Goal: Task Accomplishment & Management: Complete application form

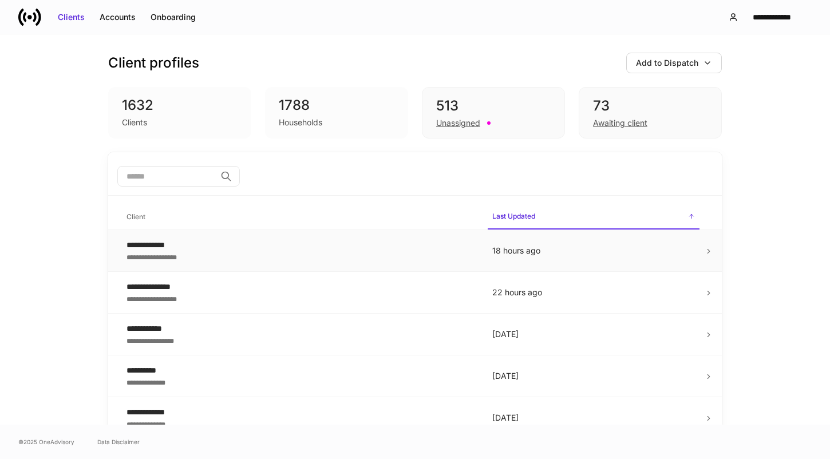
click at [438, 252] on div "**********" at bounding box center [299, 256] width 347 height 11
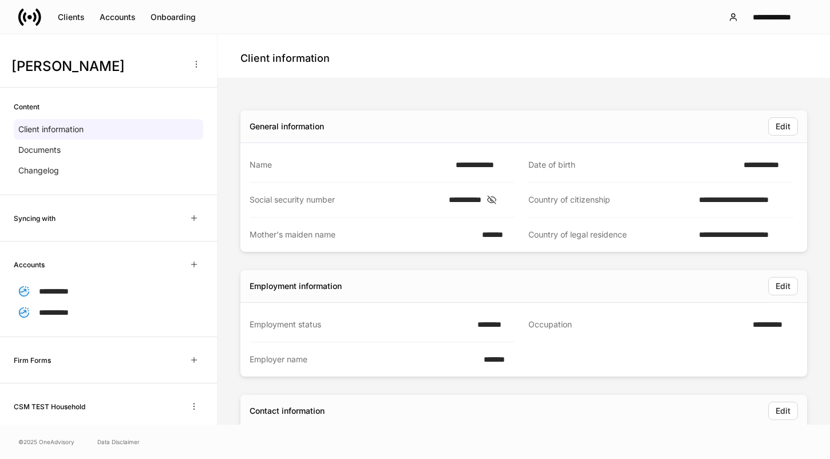
scroll to position [50, 0]
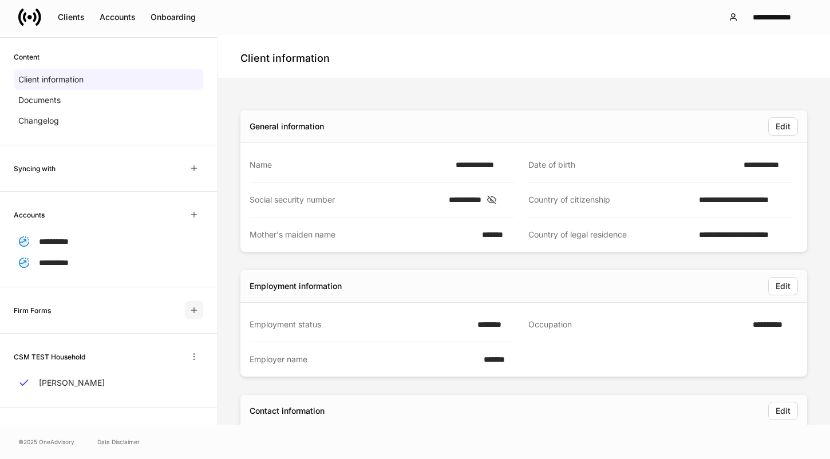
click at [194, 308] on icon "button" at bounding box center [193, 310] width 9 height 9
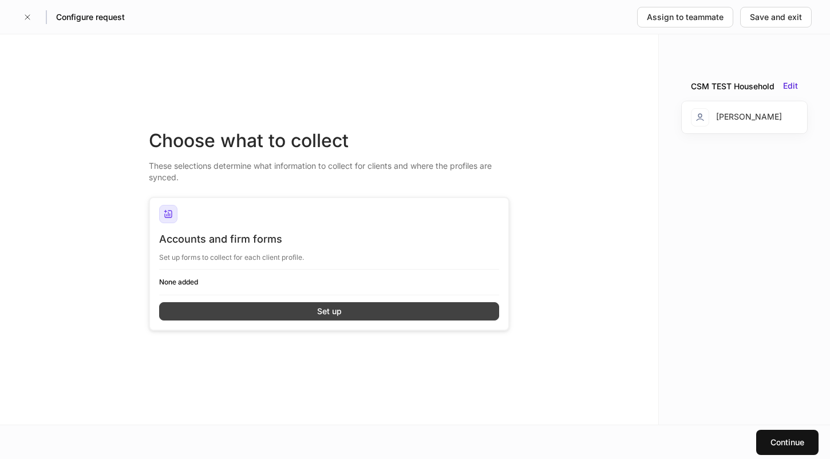
click at [198, 308] on button "Set up" at bounding box center [329, 311] width 340 height 18
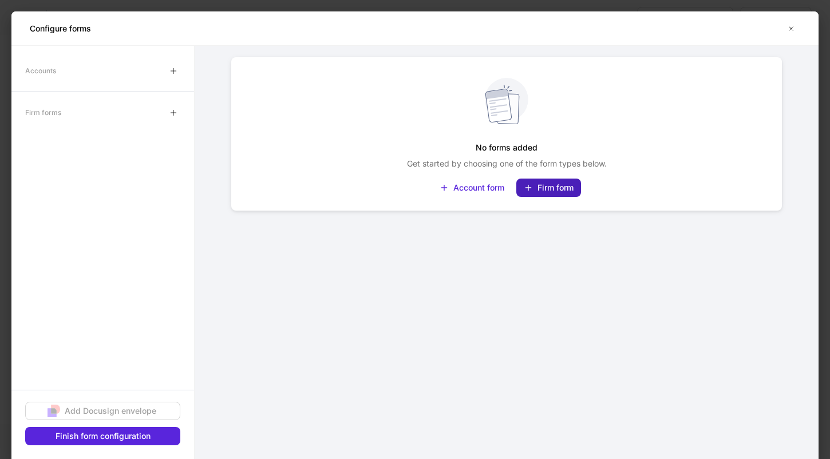
click at [529, 192] on icon "button" at bounding box center [527, 187] width 9 height 9
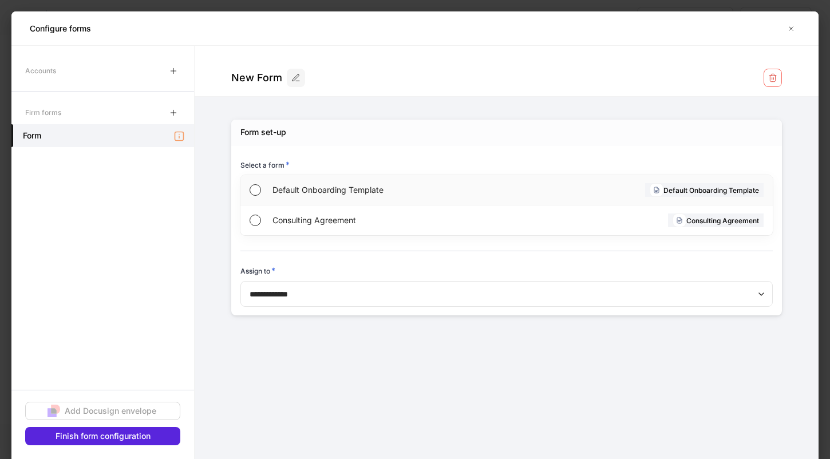
click at [366, 189] on span "Default Onboarding Template" at bounding box center [388, 189] width 233 height 11
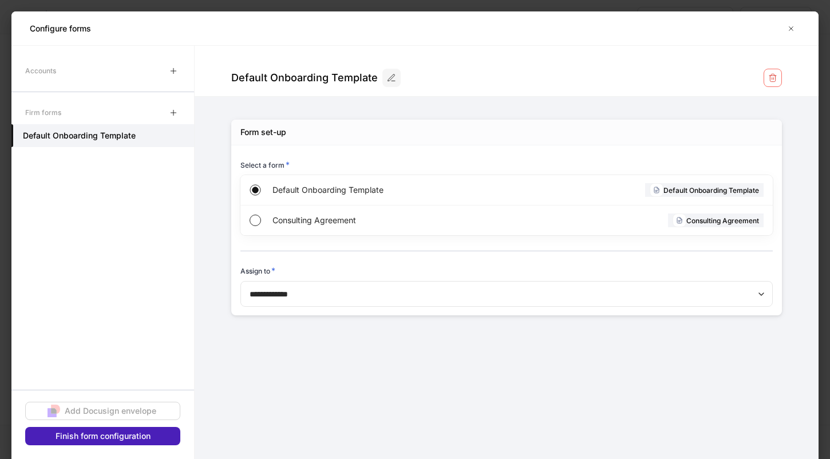
click at [151, 431] on button "Finish form configuration" at bounding box center [102, 436] width 155 height 18
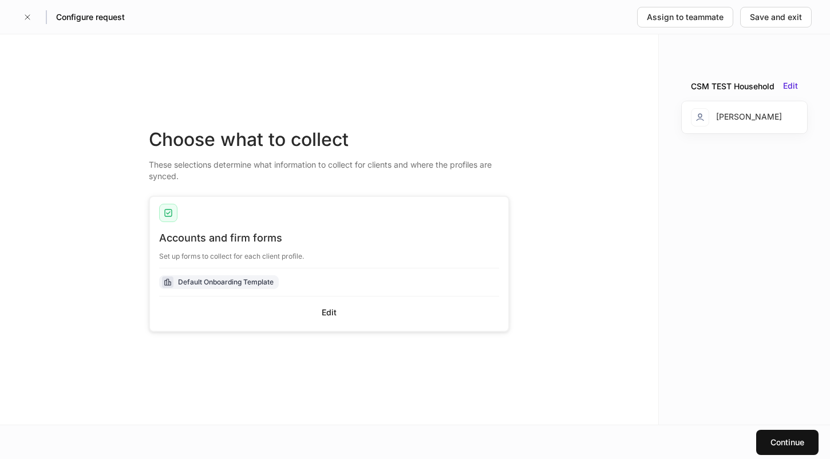
click at [767, 429] on div "Continue" at bounding box center [415, 442] width 830 height 34
click at [776, 443] on div "Continue" at bounding box center [787, 442] width 34 height 11
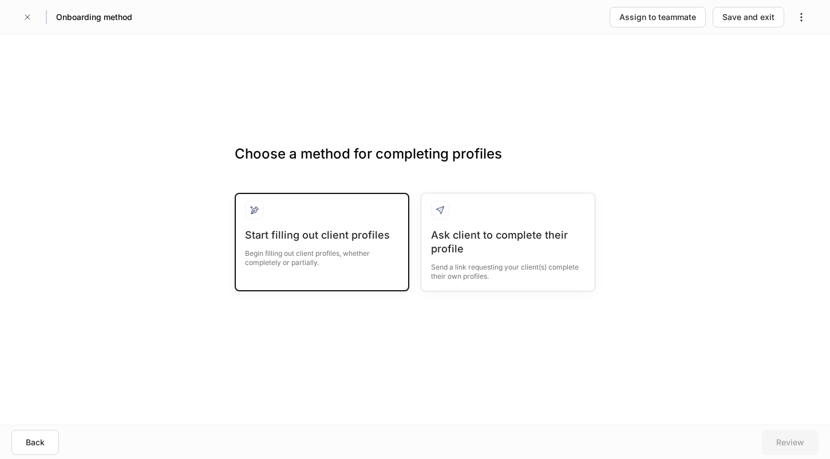
click at [344, 263] on div "Begin filling out client profiles, whether completely or partially." at bounding box center [322, 254] width 154 height 25
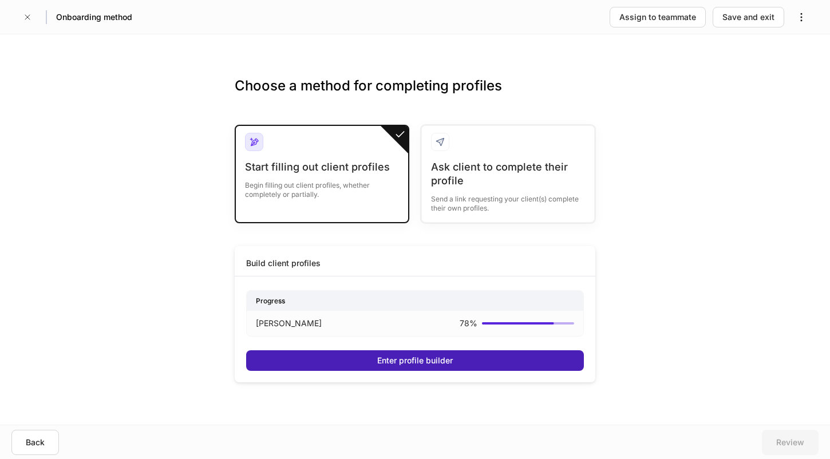
click at [360, 365] on button "Enter profile builder" at bounding box center [415, 360] width 338 height 21
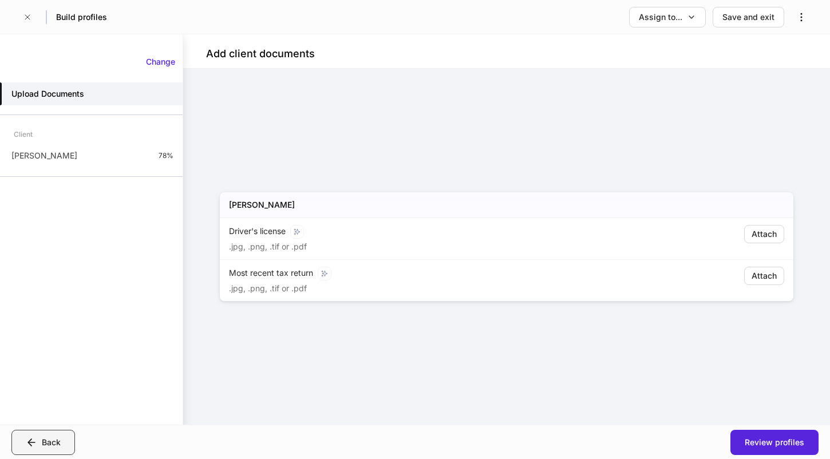
click at [39, 440] on div "Back" at bounding box center [43, 442] width 35 height 11
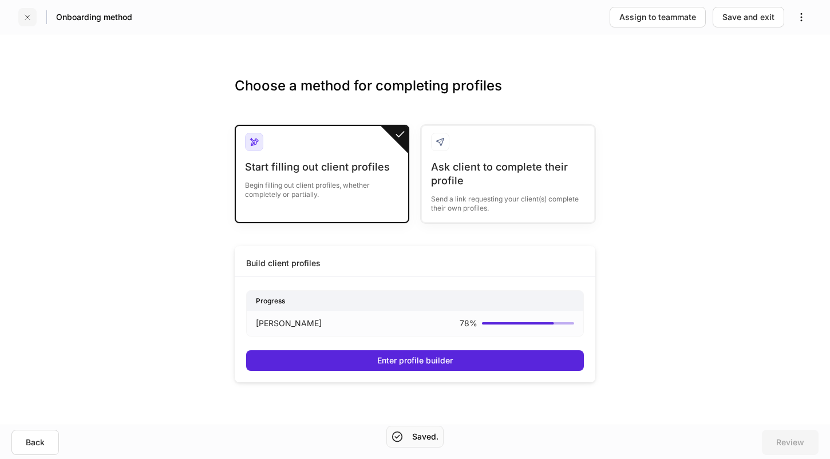
click at [29, 16] on icon "button" at bounding box center [27, 17] width 9 height 9
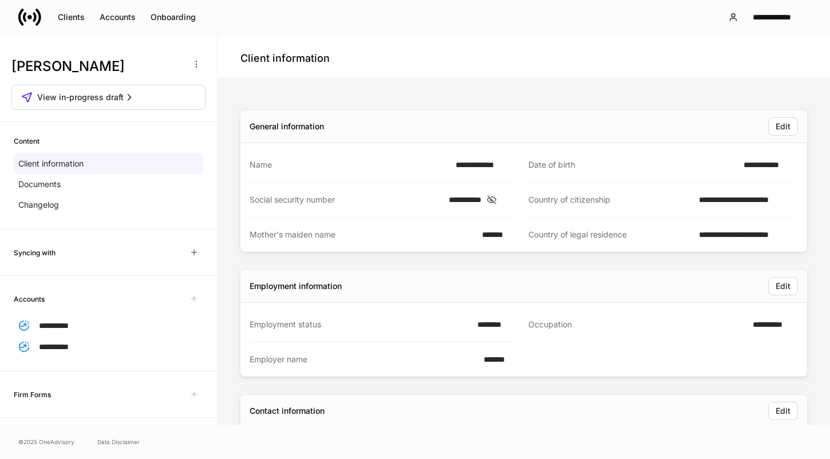
click at [155, 217] on div "Content Client information Documents Changelog" at bounding box center [108, 176] width 217 height 108
click at [138, 207] on div "Changelog" at bounding box center [108, 205] width 189 height 21
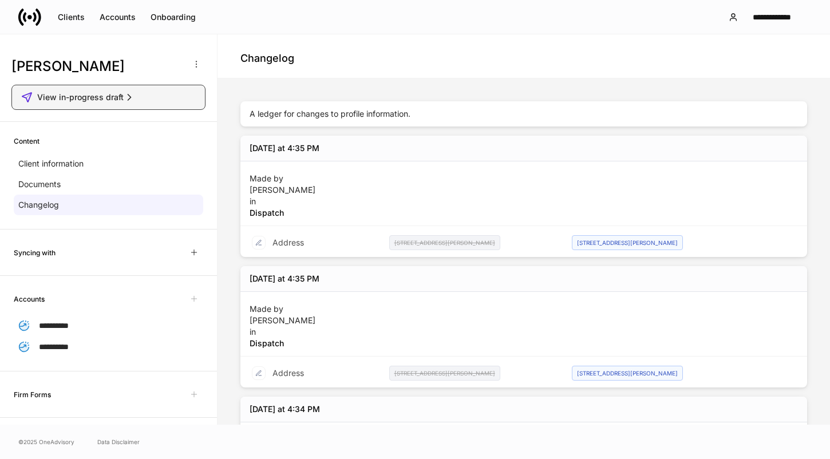
click at [147, 96] on div "View in-progress draft" at bounding box center [108, 97] width 174 height 11
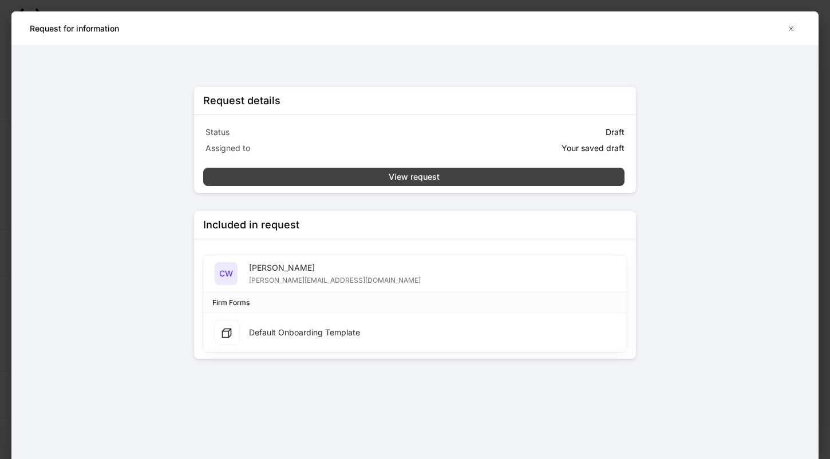
click at [479, 176] on button "View request" at bounding box center [413, 177] width 421 height 18
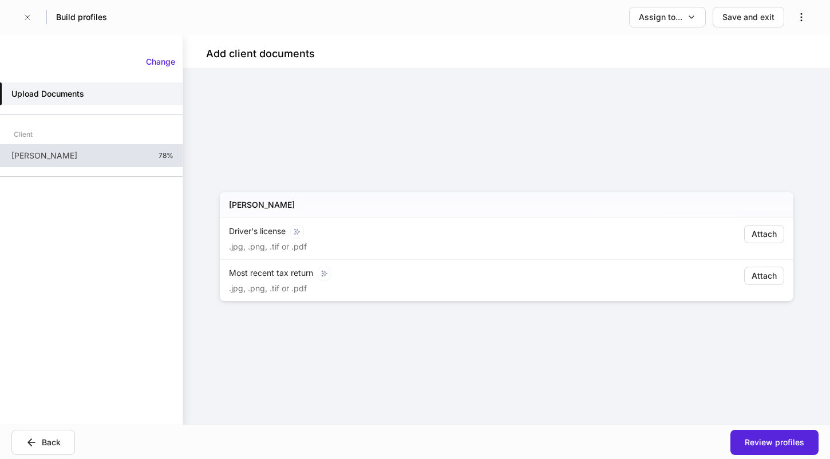
click at [137, 154] on div "Courtney Webb 78%" at bounding box center [91, 155] width 183 height 23
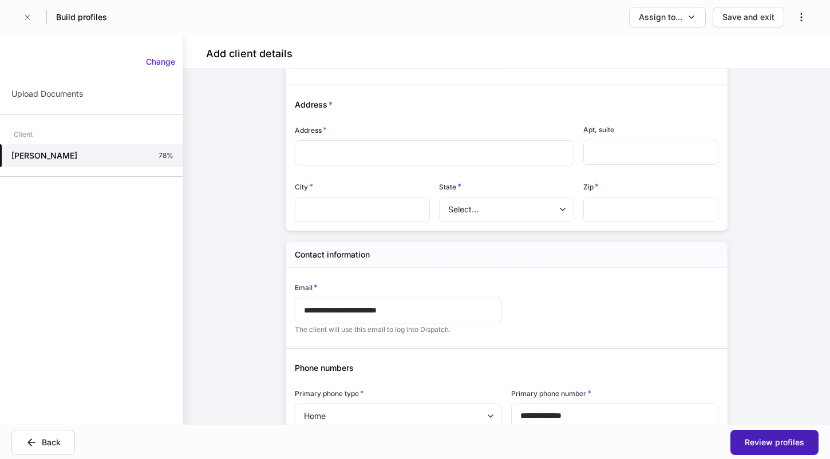
click at [752, 446] on div "Review profiles" at bounding box center [774, 442] width 60 height 11
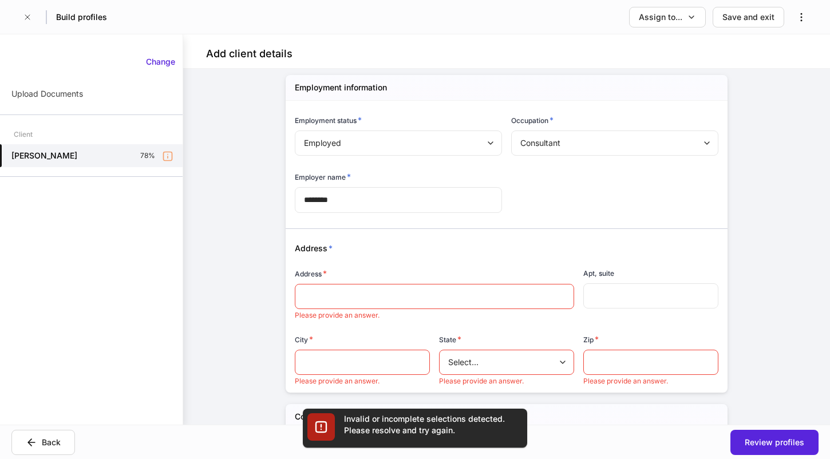
scroll to position [309, 0]
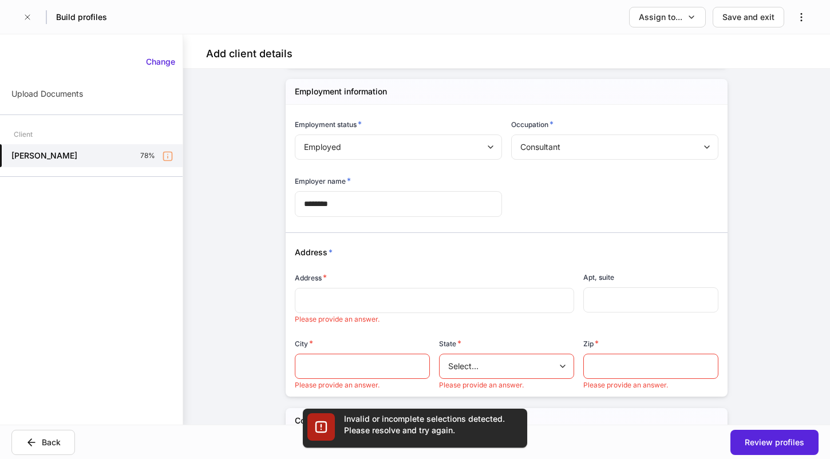
click at [474, 306] on input "text" at bounding box center [434, 300] width 261 height 11
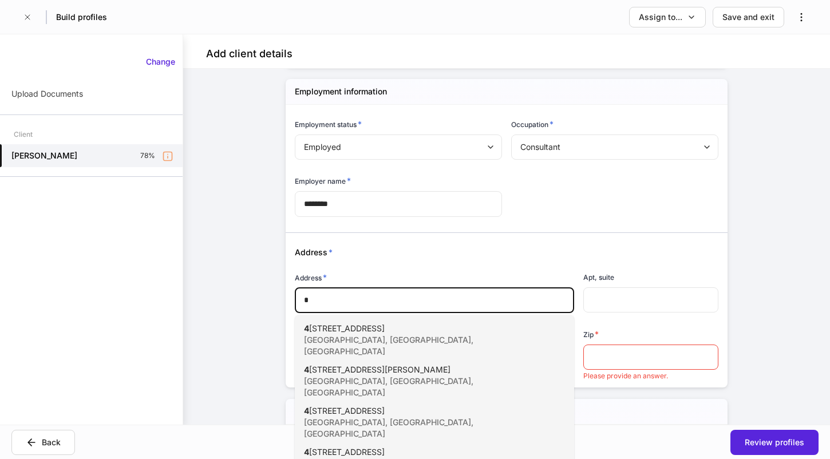
click at [413, 328] on div "4 700 Seton Center Parkway Austin, TX, USA" at bounding box center [422, 340] width 236 height 34
type input "**********"
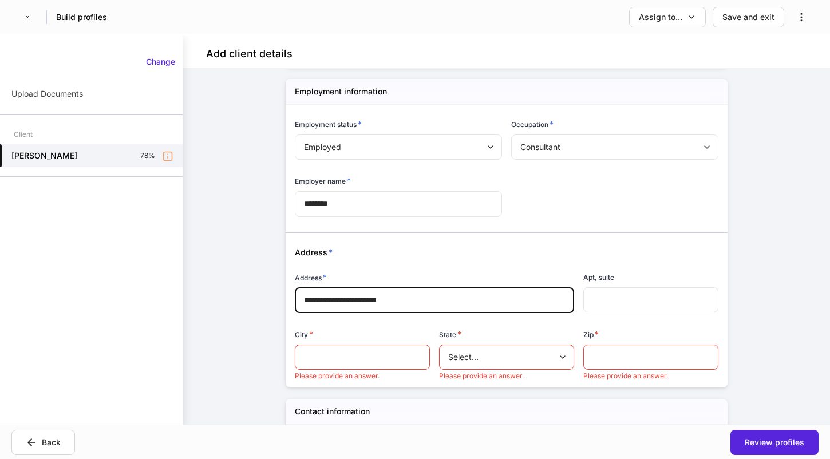
type input "******"
type input "**"
type input "*****"
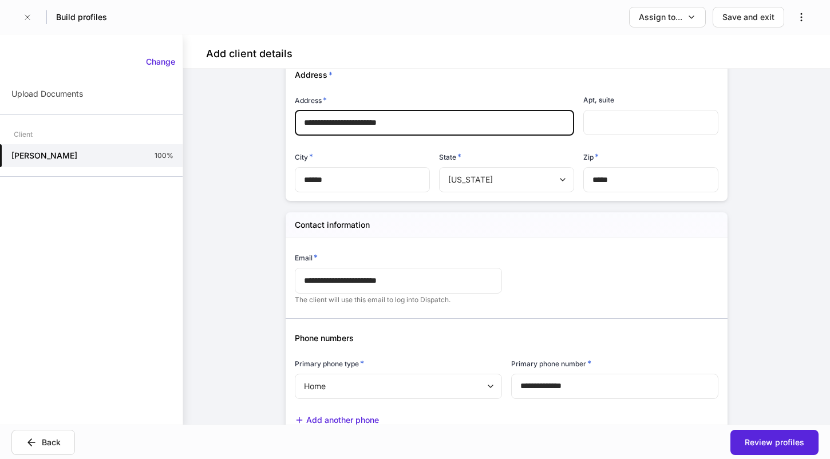
scroll to position [755, 0]
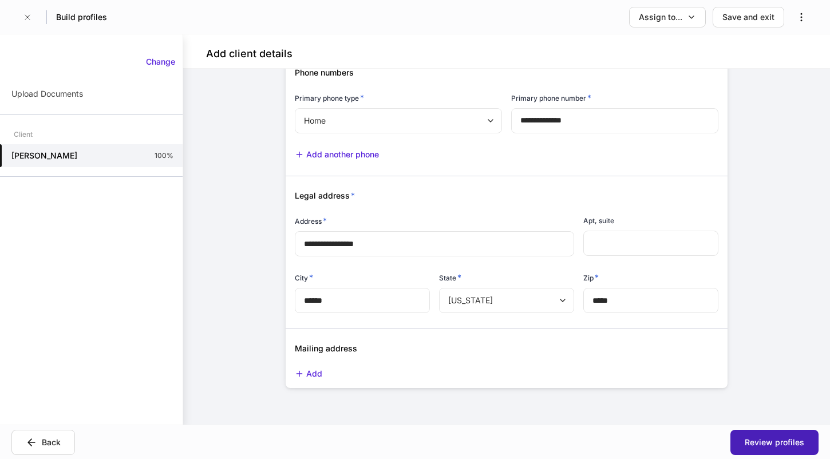
type input "**********"
click at [748, 435] on button "Review profiles" at bounding box center [774, 442] width 88 height 25
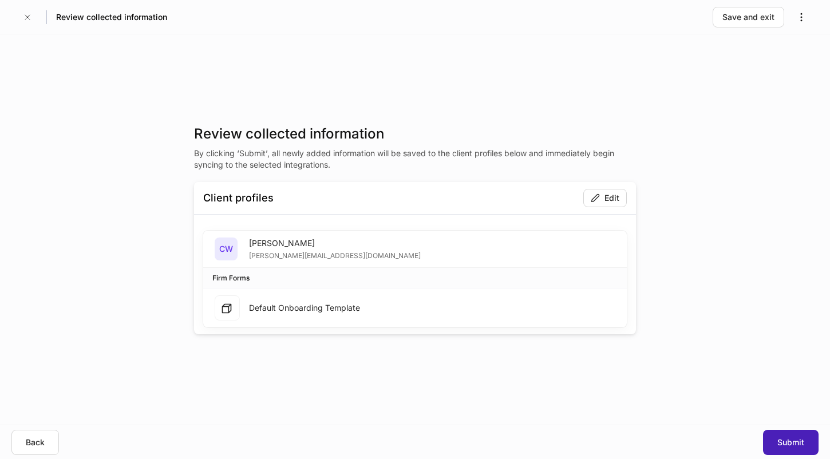
click at [794, 441] on div "Submit" at bounding box center [790, 442] width 27 height 11
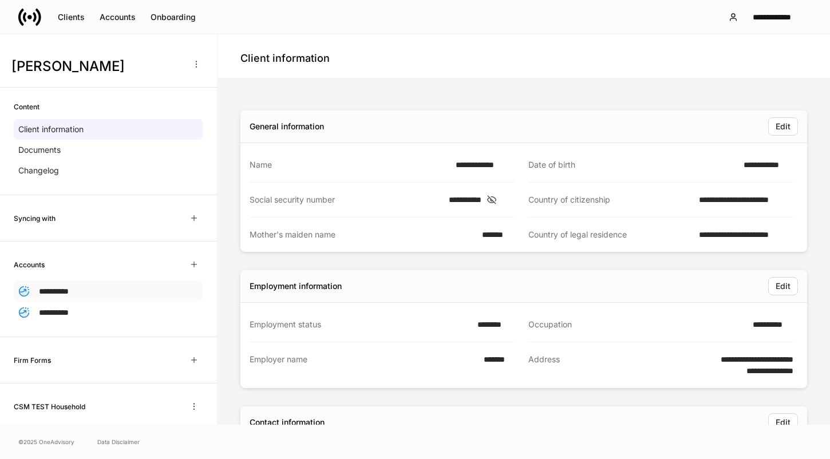
scroll to position [50, 0]
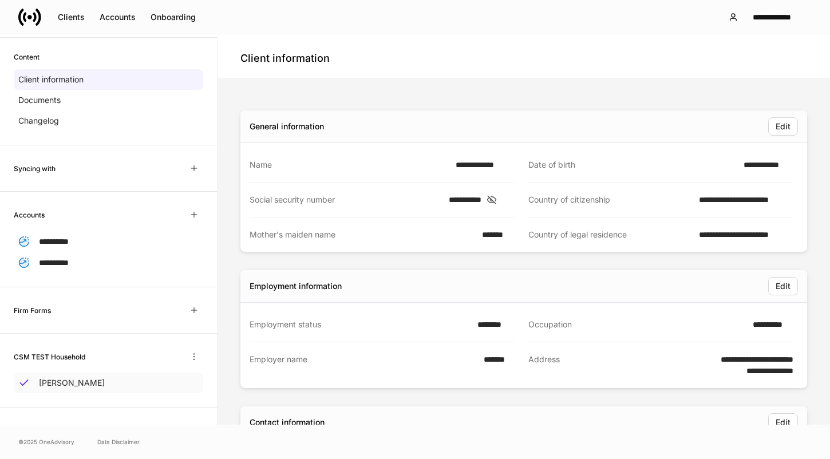
click at [68, 374] on div "Courtney Webb" at bounding box center [108, 382] width 189 height 21
click at [68, 309] on div "Firm Forms" at bounding box center [108, 310] width 189 height 18
click at [64, 97] on div "Documents" at bounding box center [108, 100] width 189 height 21
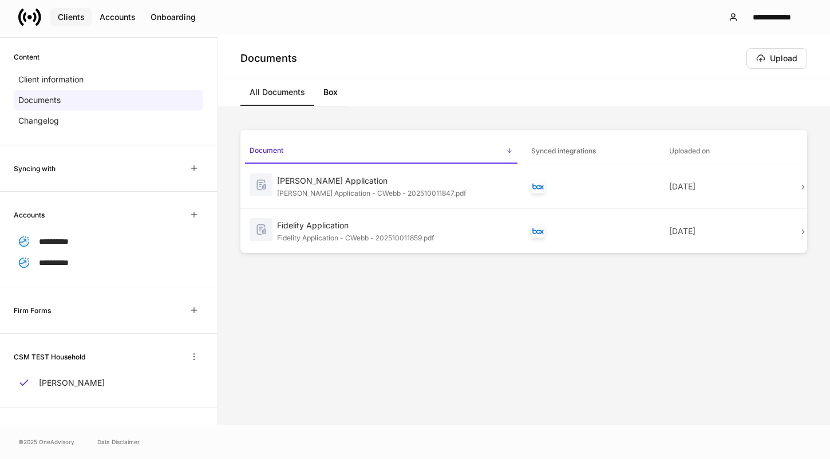
click at [72, 23] on button "Clients" at bounding box center [71, 17] width 42 height 18
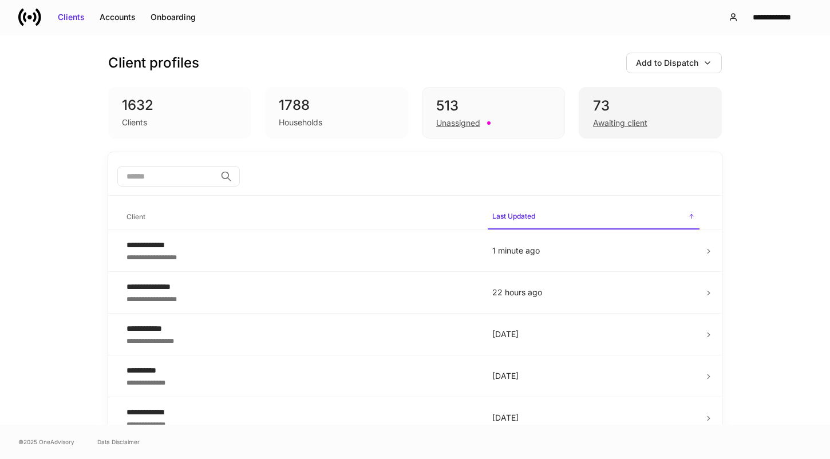
click at [610, 124] on div "Awaiting client" at bounding box center [620, 122] width 54 height 11
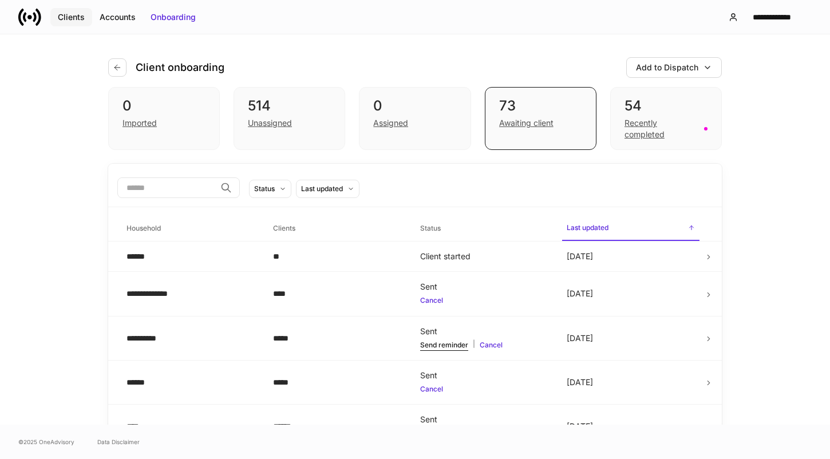
click at [69, 21] on div "Clients" at bounding box center [71, 16] width 27 height 11
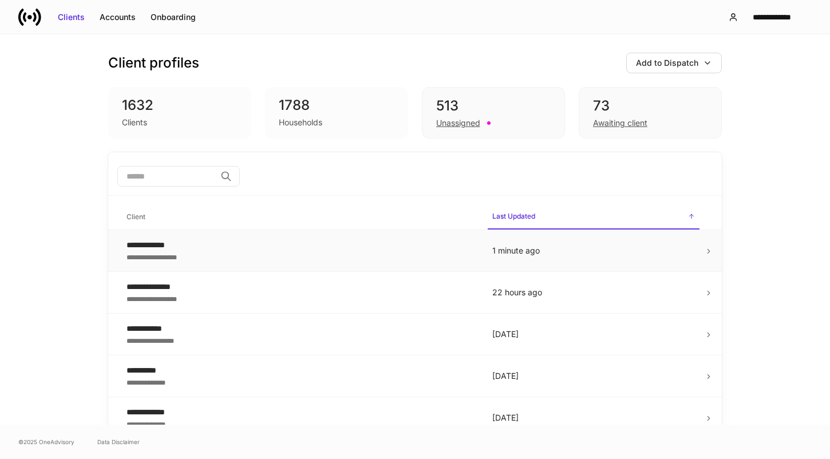
click at [173, 269] on td "**********" at bounding box center [300, 251] width 366 height 42
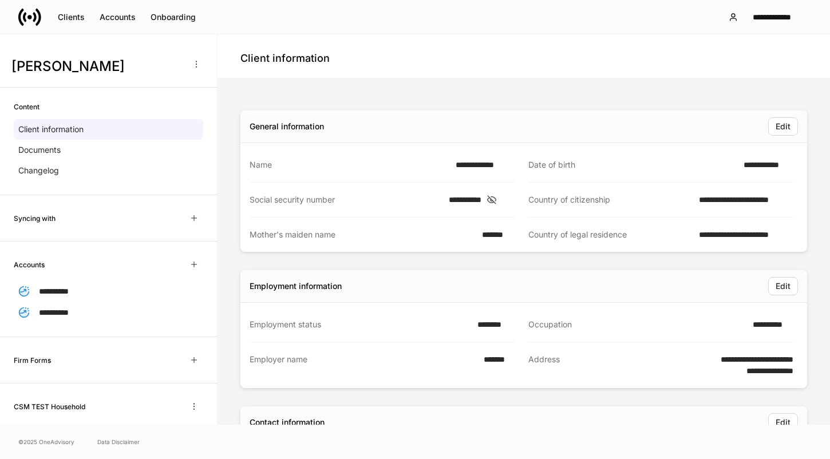
scroll to position [50, 0]
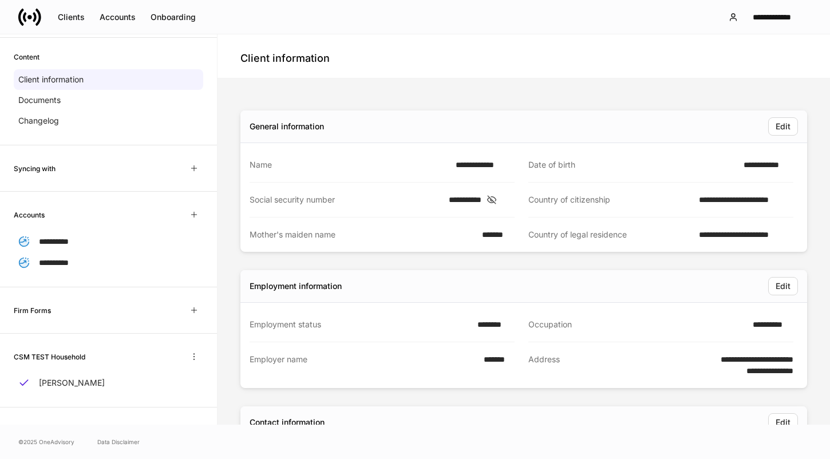
click at [144, 302] on div "Firm Forms" at bounding box center [108, 310] width 189 height 18
click at [142, 312] on div "Firm Forms" at bounding box center [108, 310] width 189 height 18
click at [197, 308] on icon "button" at bounding box center [193, 310] width 9 height 9
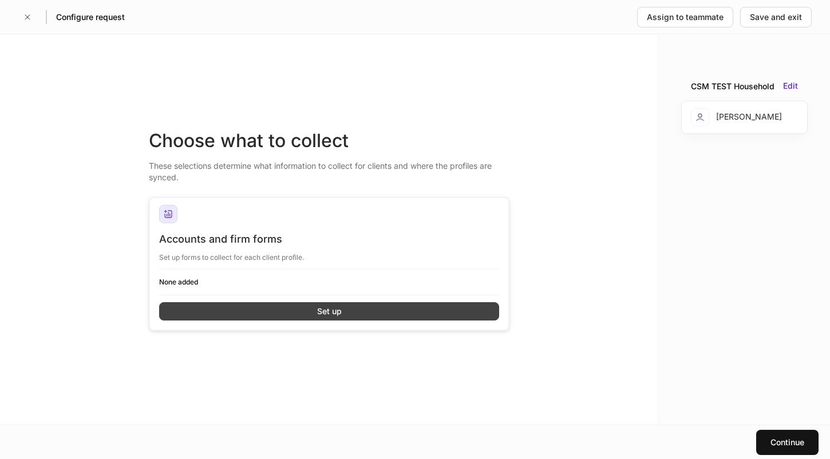
click at [229, 304] on button "Set up" at bounding box center [329, 311] width 340 height 18
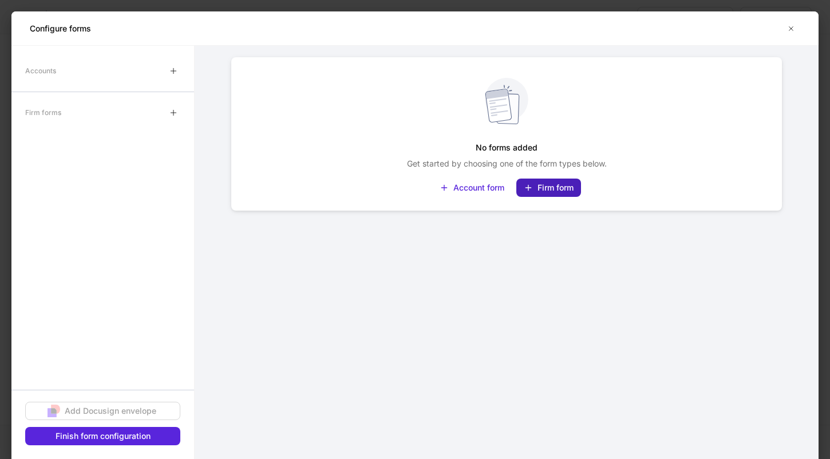
click at [549, 192] on div "Firm form" at bounding box center [555, 187] width 36 height 11
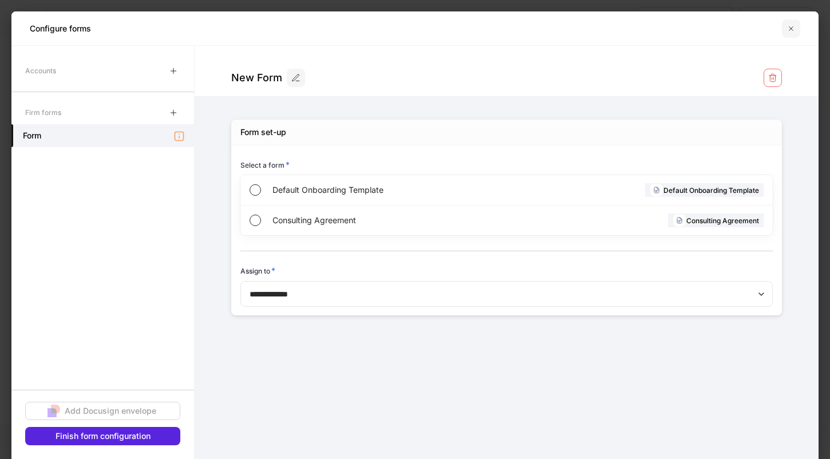
click at [796, 25] on button "button" at bounding box center [791, 28] width 18 height 18
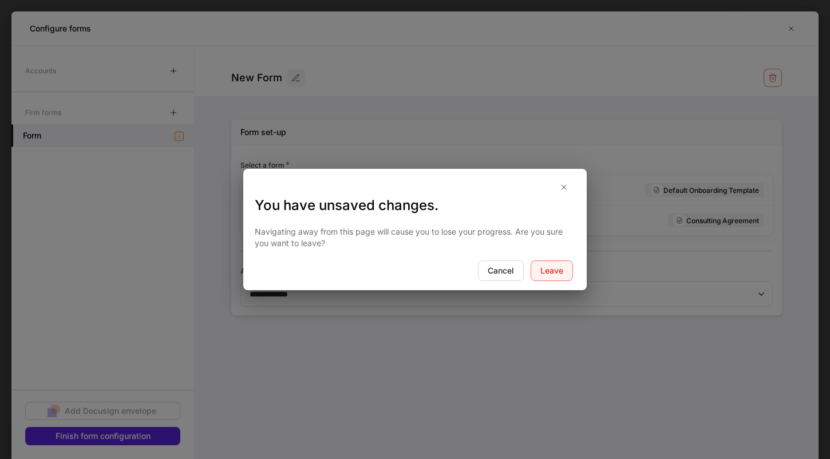
click at [562, 261] on button "Leave" at bounding box center [551, 270] width 42 height 21
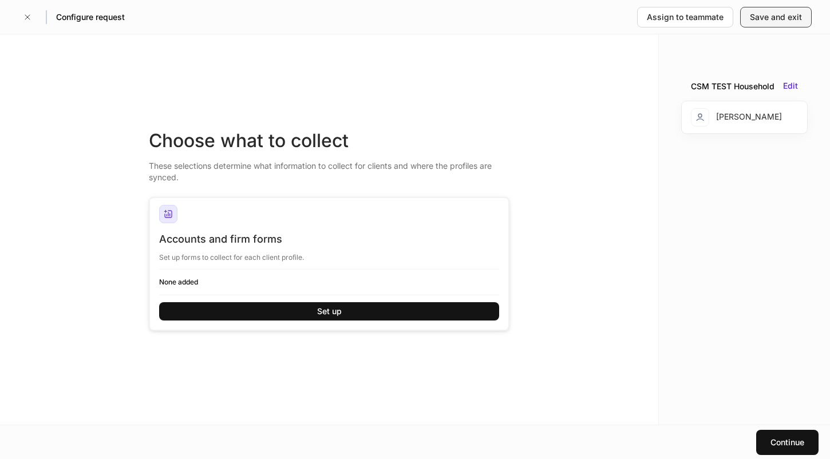
click at [775, 14] on div "Save and exit" at bounding box center [775, 16] width 52 height 11
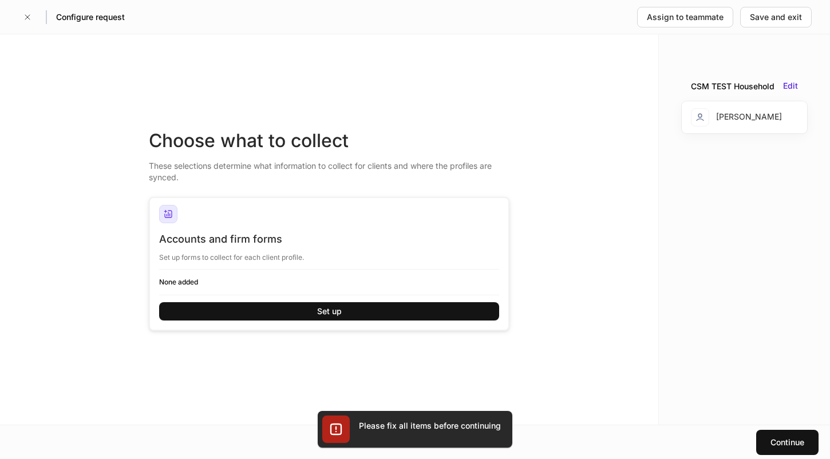
click at [675, 425] on div "Continue" at bounding box center [415, 442] width 830 height 34
click at [772, 439] on div "Continue" at bounding box center [787, 442] width 34 height 11
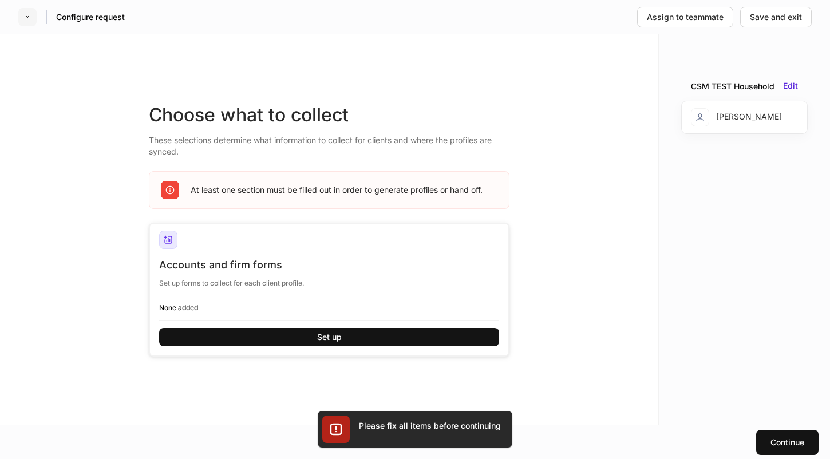
click at [25, 17] on icon "button" at bounding box center [27, 17] width 9 height 9
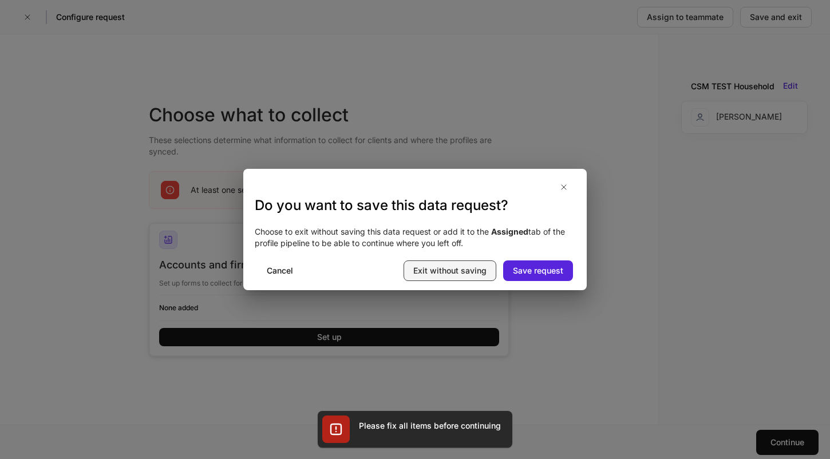
click at [467, 276] on div "Exit without saving" at bounding box center [449, 270] width 73 height 11
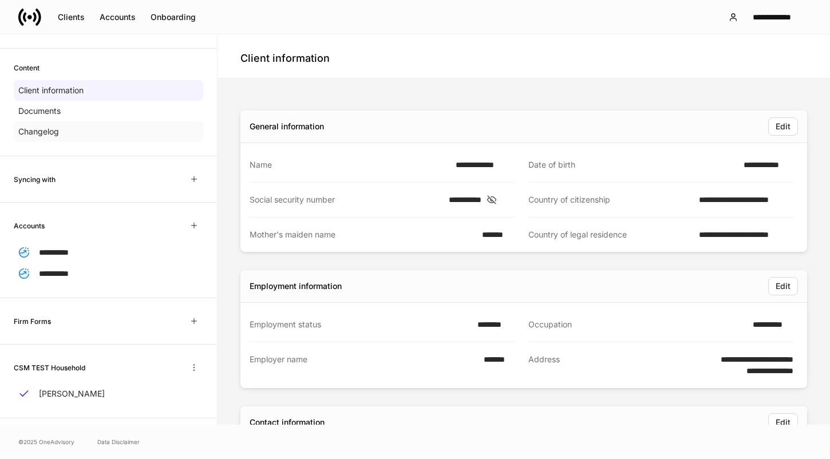
scroll to position [47, 0]
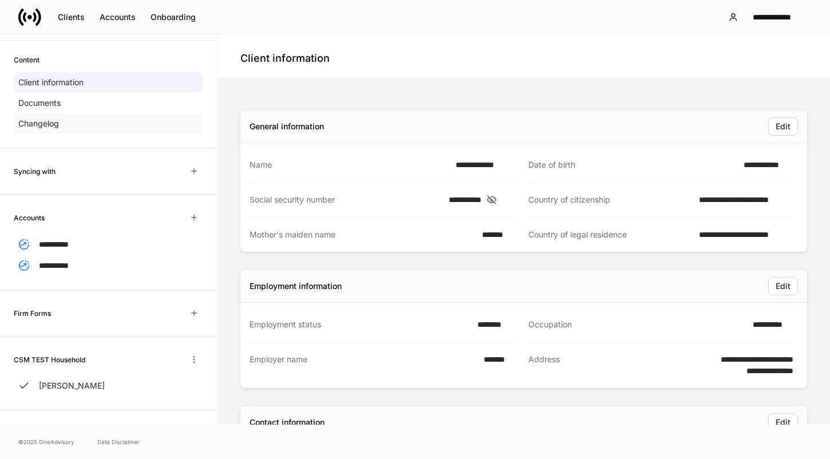
click at [129, 127] on div "Changelog" at bounding box center [108, 123] width 189 height 21
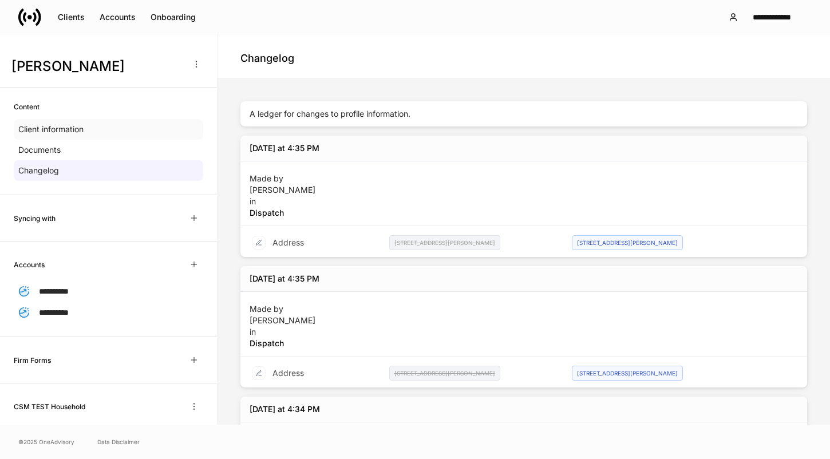
click at [51, 129] on p "Client information" at bounding box center [50, 129] width 65 height 11
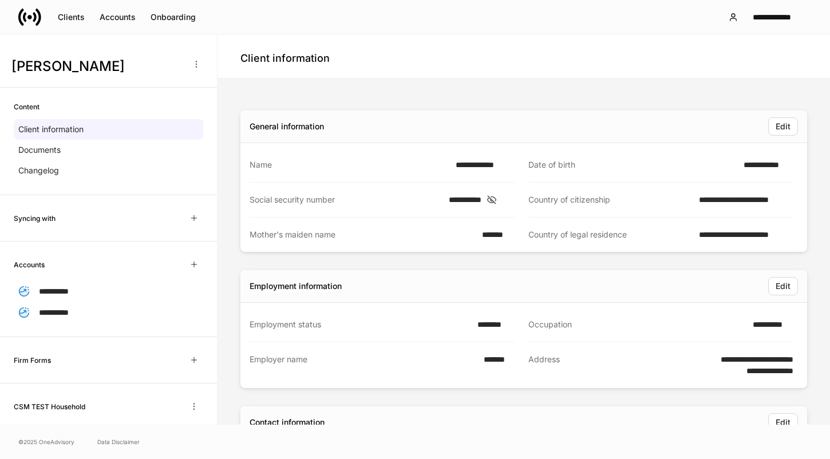
click at [137, 403] on div "CSM TEST Household" at bounding box center [108, 406] width 189 height 18
click at [78, 409] on h6 "CSM TEST Household" at bounding box center [50, 406] width 72 height 11
click at [68, 406] on h6 "CSM TEST Household" at bounding box center [50, 406] width 72 height 11
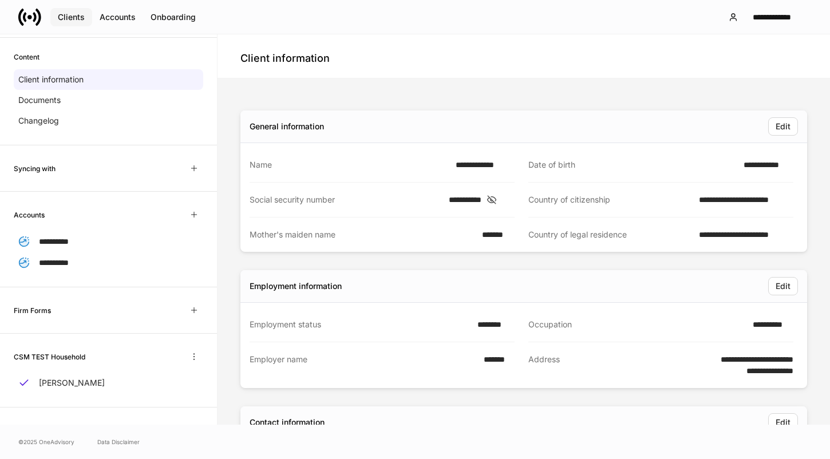
click at [76, 19] on div "Clients" at bounding box center [71, 16] width 27 height 11
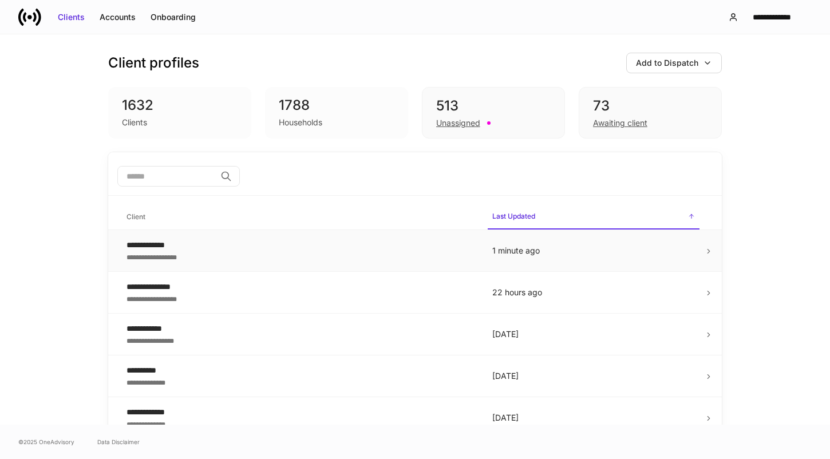
click at [568, 247] on p "1 minute ago" at bounding box center [593, 250] width 203 height 11
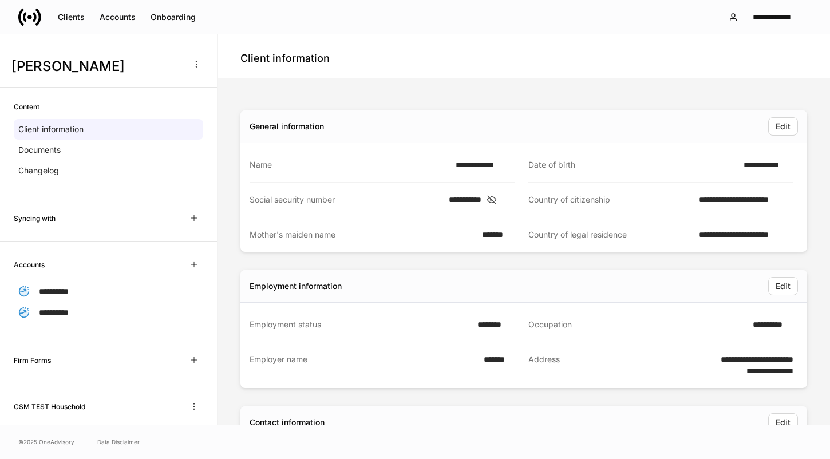
scroll to position [407, 0]
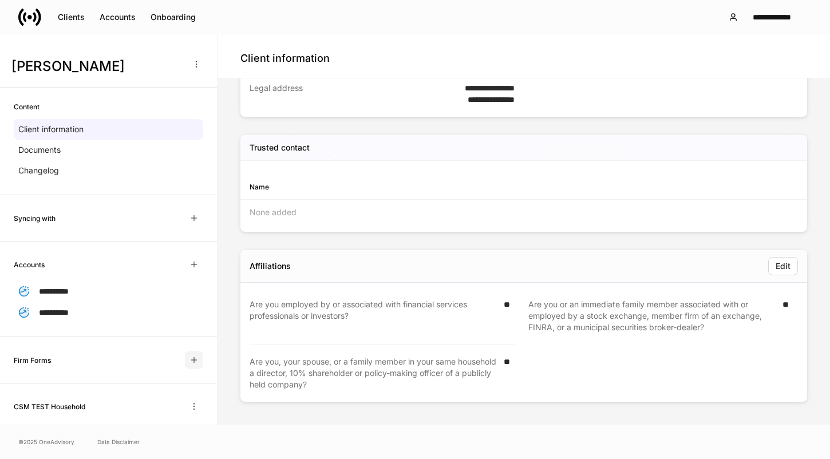
click at [195, 356] on icon "button" at bounding box center [193, 359] width 9 height 9
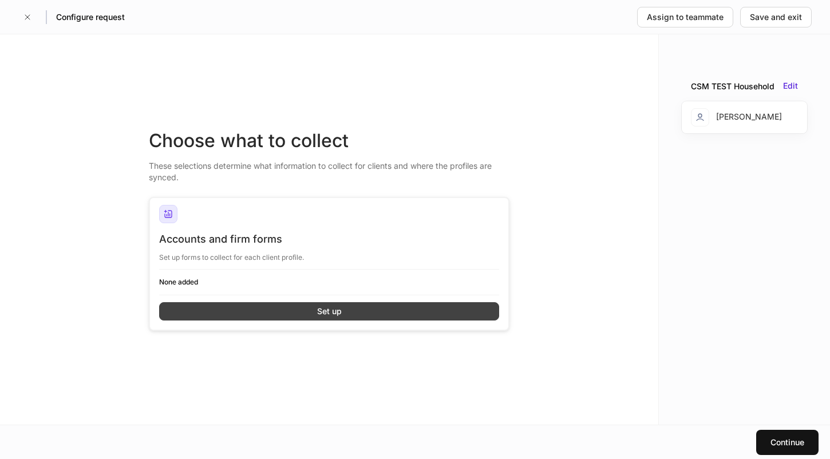
click at [252, 314] on button "Set up" at bounding box center [329, 311] width 340 height 18
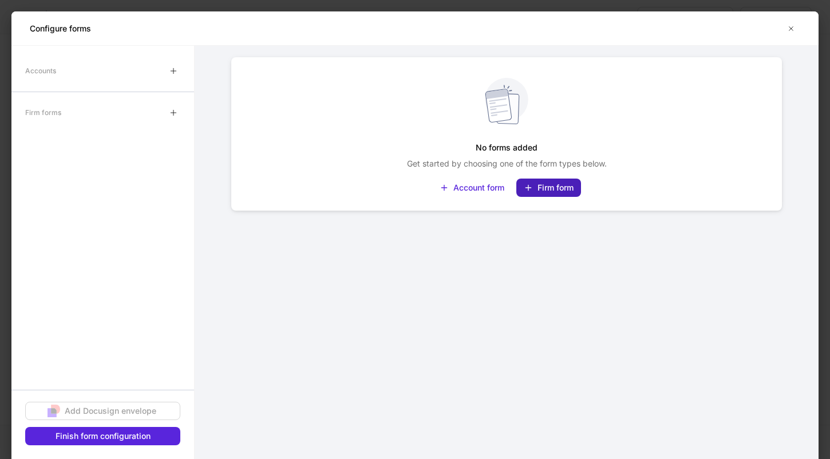
click at [536, 189] on div "Firm form" at bounding box center [548, 187] width 50 height 11
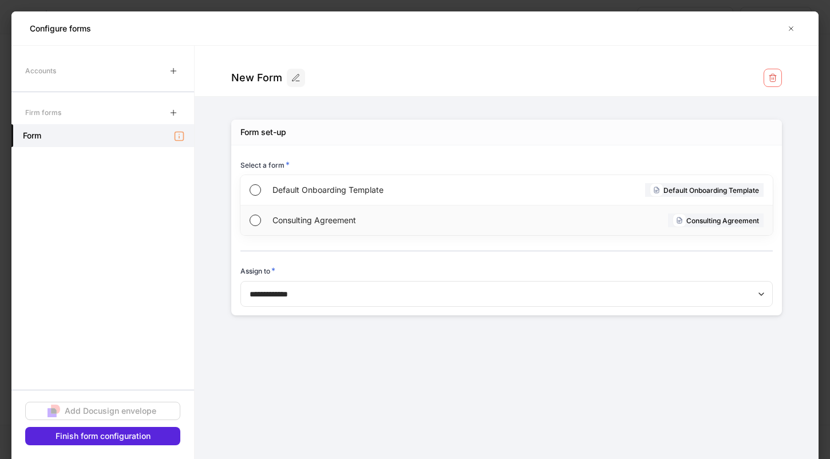
click at [435, 215] on span "Consulting Agreement" at bounding box center [387, 220] width 231 height 11
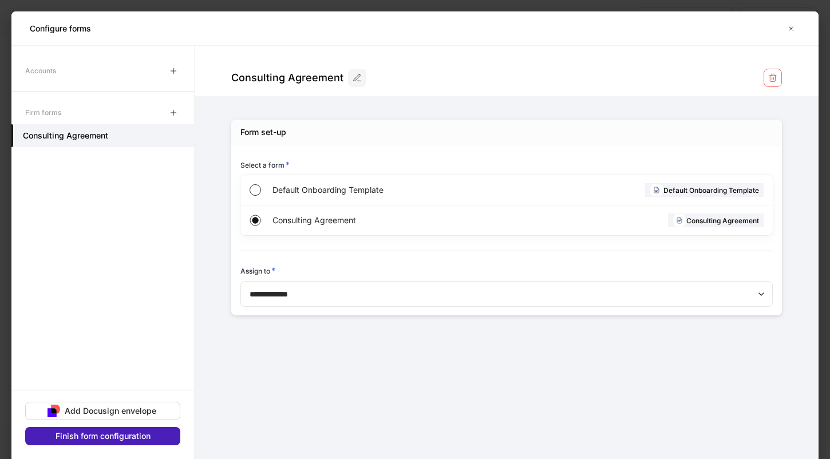
click at [149, 434] on div "Finish form configuration" at bounding box center [102, 435] width 95 height 11
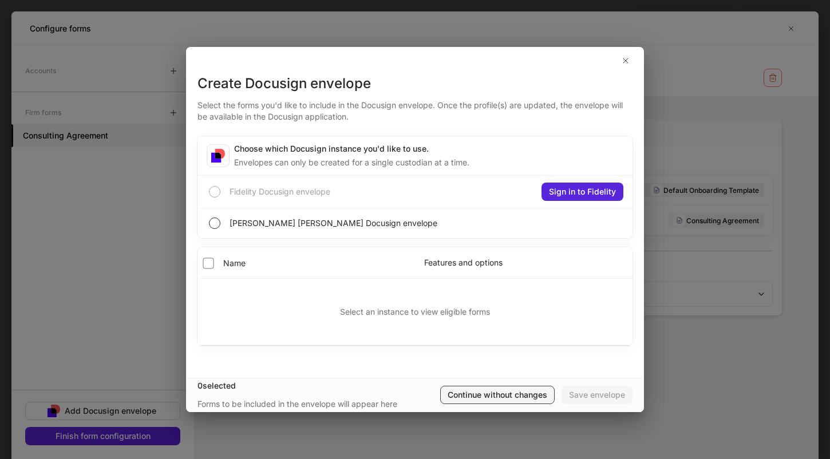
click at [465, 392] on div "Continue without changes" at bounding box center [497, 394] width 100 height 11
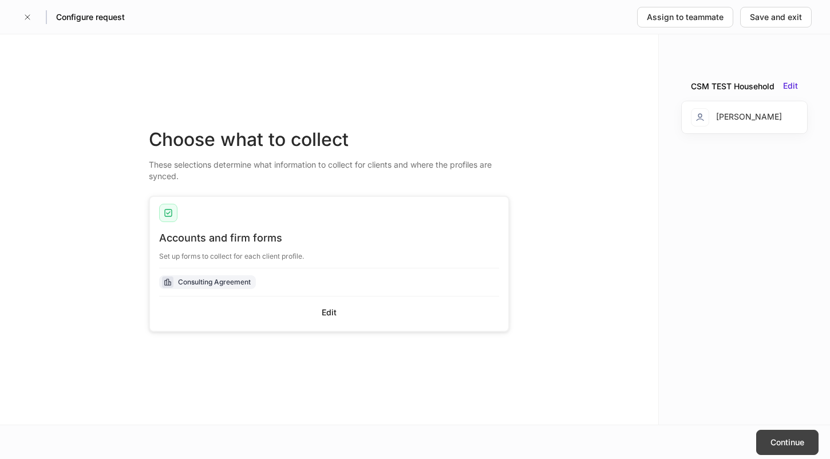
click at [782, 443] on div "Continue" at bounding box center [787, 442] width 34 height 11
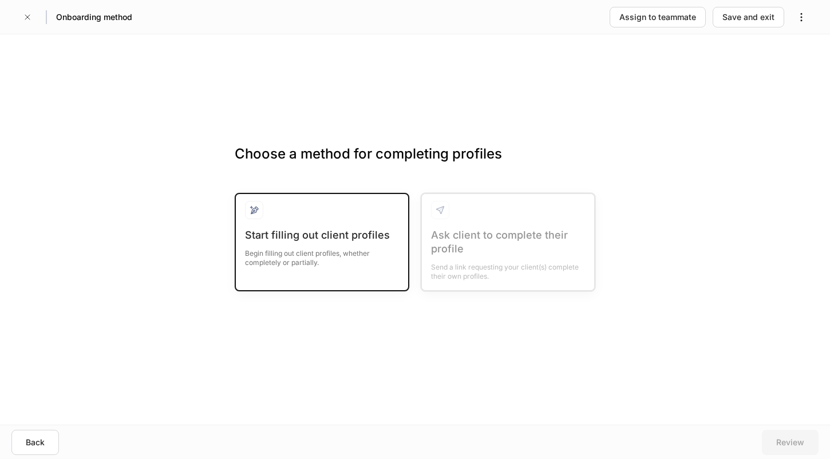
click at [377, 269] on div "Start filling out client profiles Begin filling out client profiles, whether co…" at bounding box center [322, 254] width 154 height 53
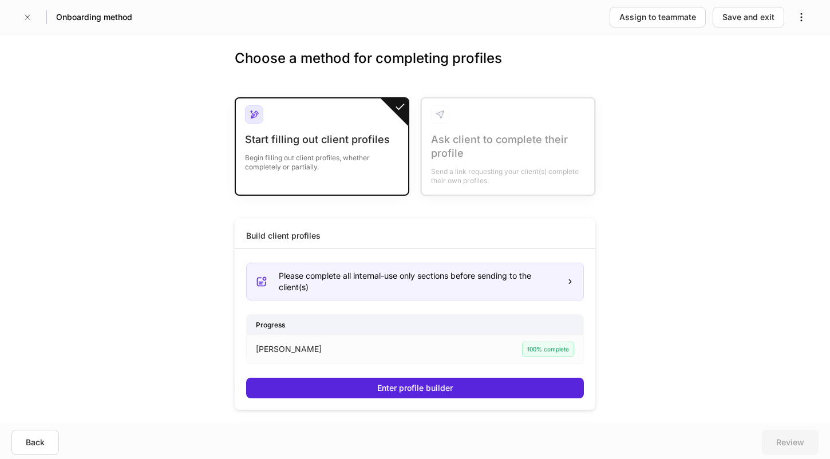
click at [379, 400] on div "Build client profiles Please complete all internal-use only sections before sen…" at bounding box center [415, 314] width 360 height 191
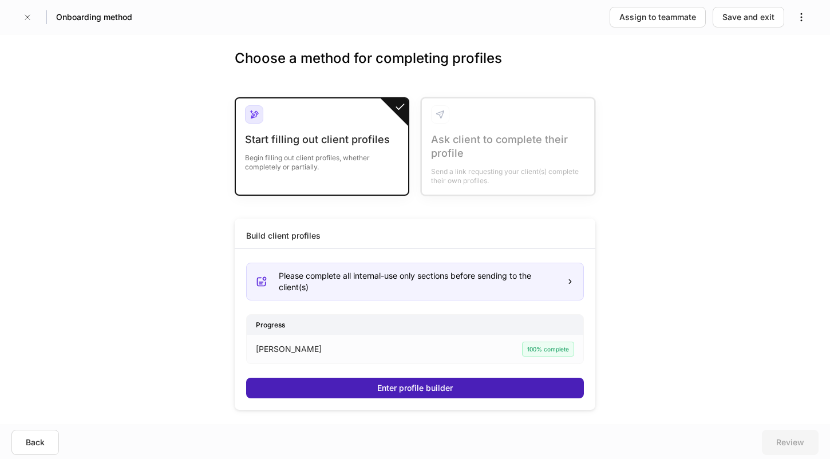
click at [379, 388] on div "Enter profile builder" at bounding box center [415, 387] width 76 height 11
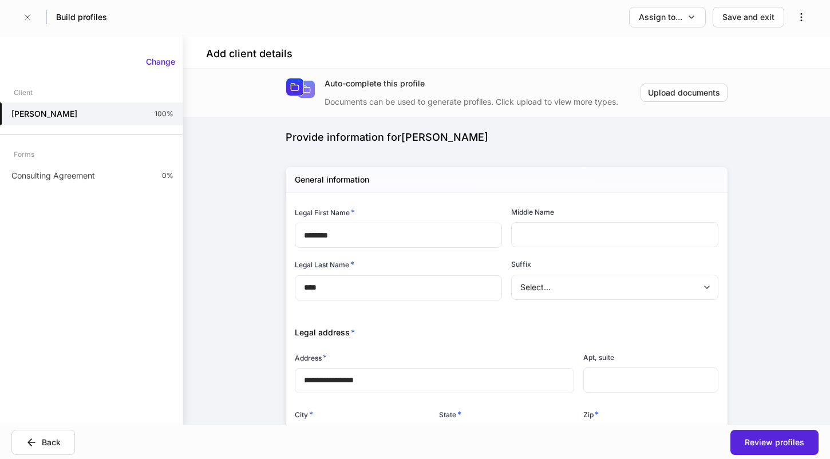
scroll to position [72, 0]
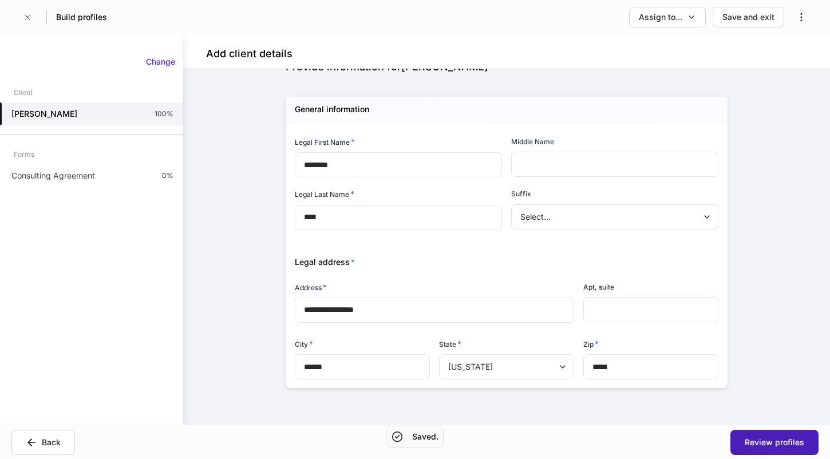
click at [763, 444] on div "Review profiles" at bounding box center [774, 442] width 60 height 11
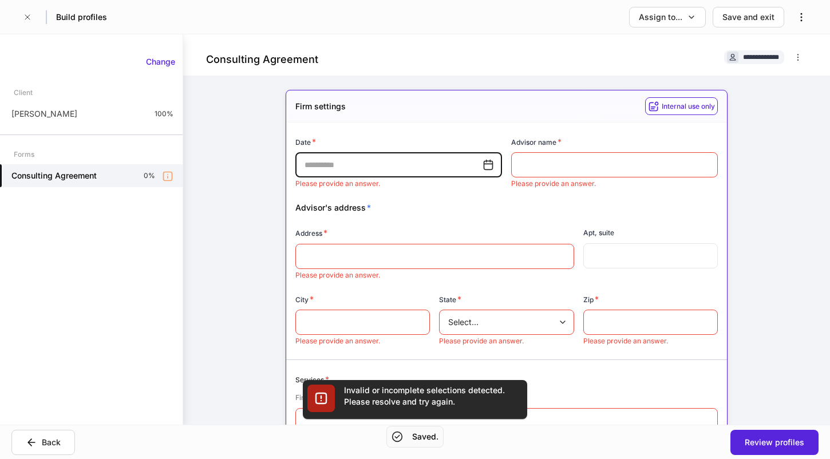
click at [435, 170] on input "text" at bounding box center [388, 164] width 187 height 25
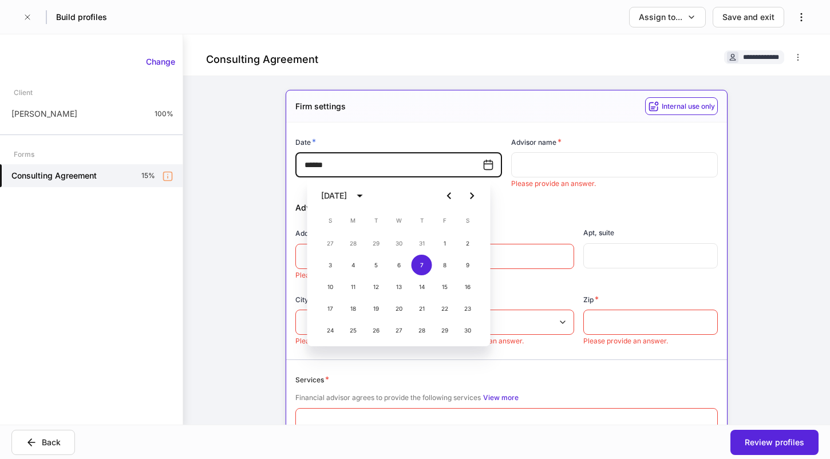
click at [596, 157] on input "text" at bounding box center [614, 164] width 207 height 25
type input "**********"
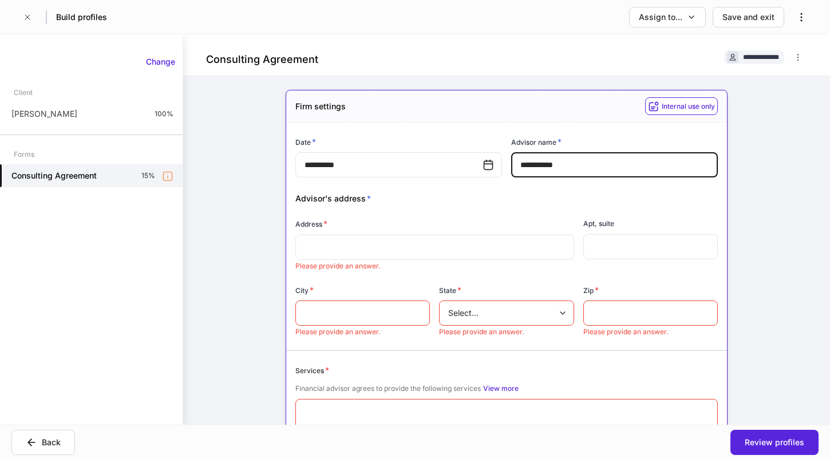
click at [474, 240] on div "​" at bounding box center [434, 247] width 279 height 25
type input "**********"
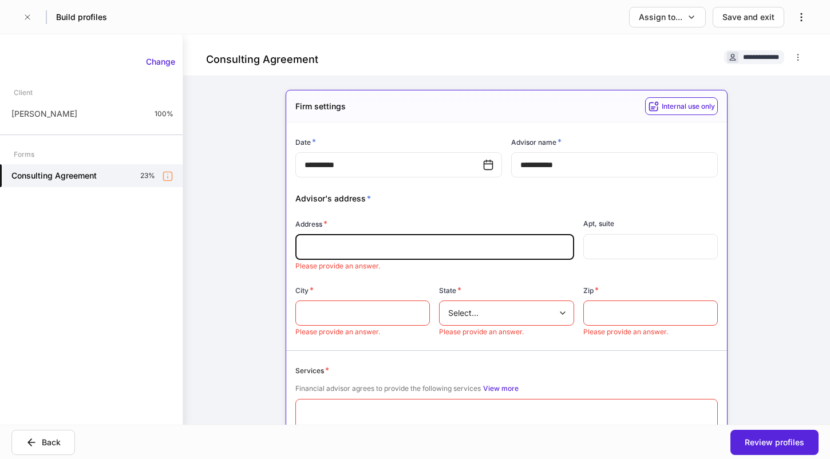
click at [433, 244] on input "text" at bounding box center [434, 246] width 260 height 11
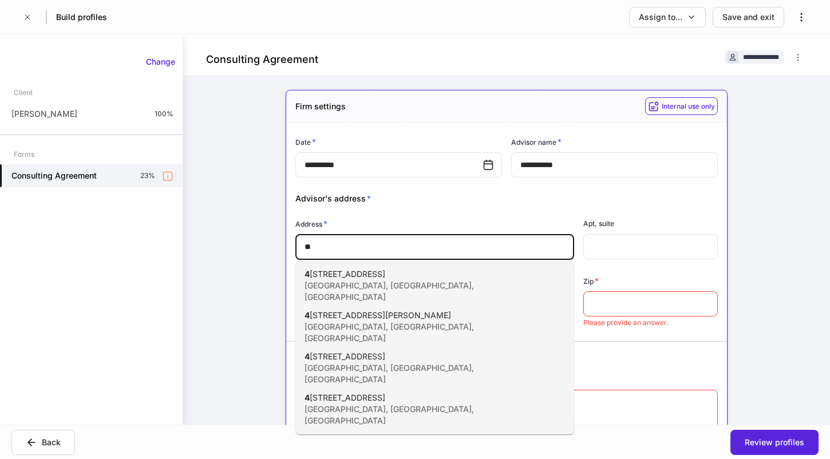
click at [419, 274] on div "4 700 Seton Center Parkway Austin, TX, USA" at bounding box center [421, 285] width 235 height 34
type input "**********"
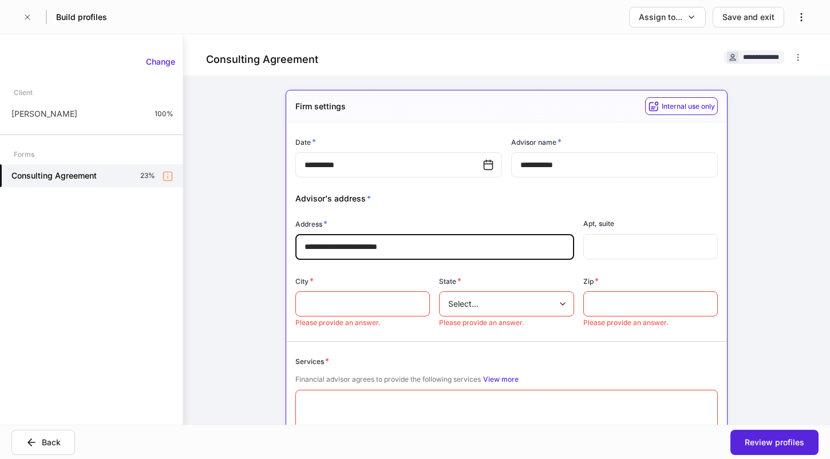
type input "******"
type input "**"
type input "*****"
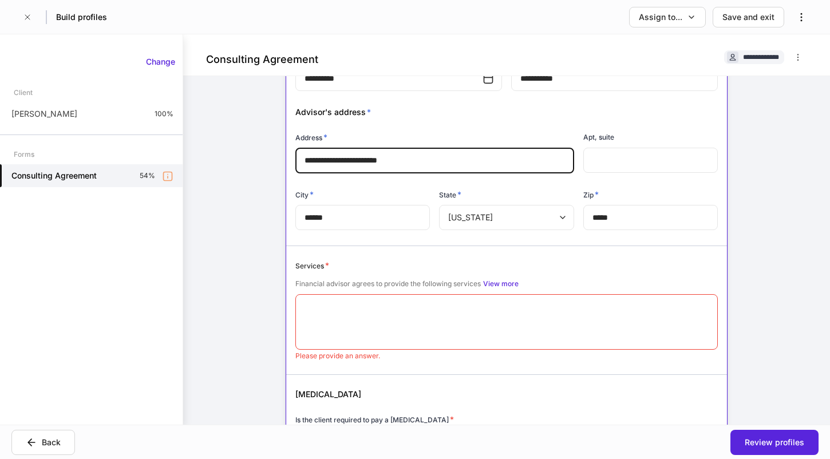
scroll to position [125, 0]
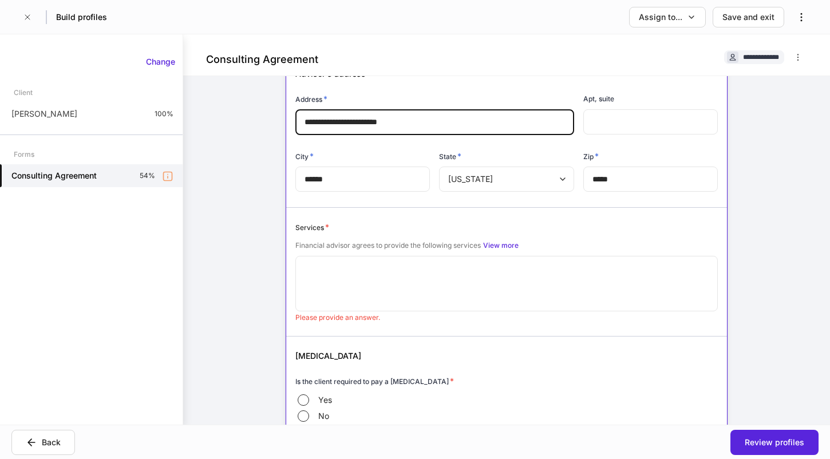
type input "**********"
click at [469, 298] on textarea at bounding box center [506, 283] width 406 height 37
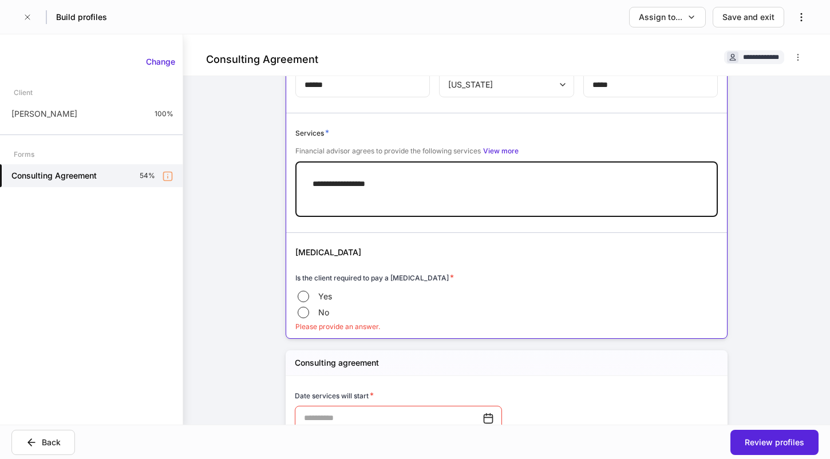
scroll to position [220, 0]
type textarea "**********"
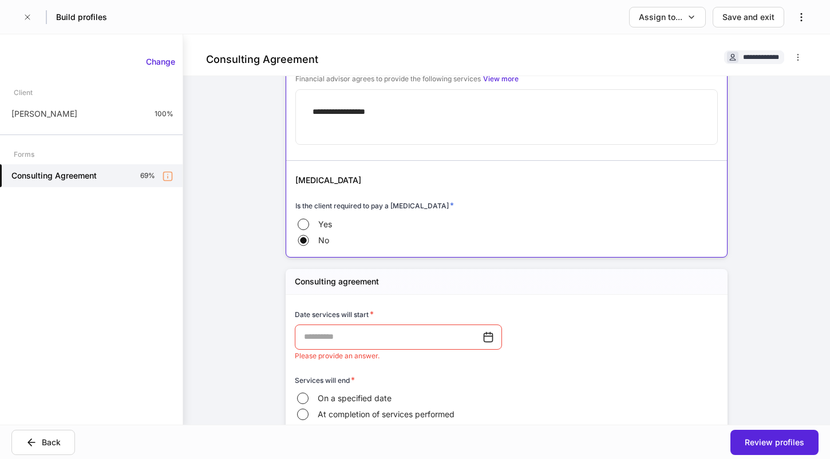
scroll to position [299, 0]
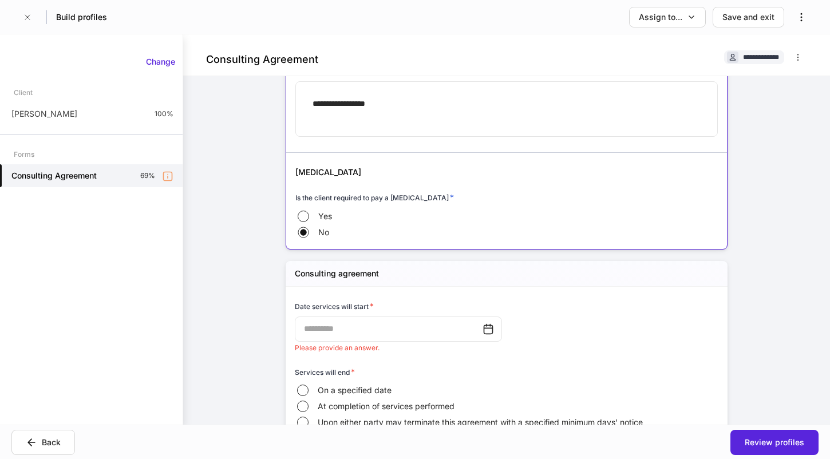
click at [318, 331] on input "text" at bounding box center [389, 328] width 188 height 25
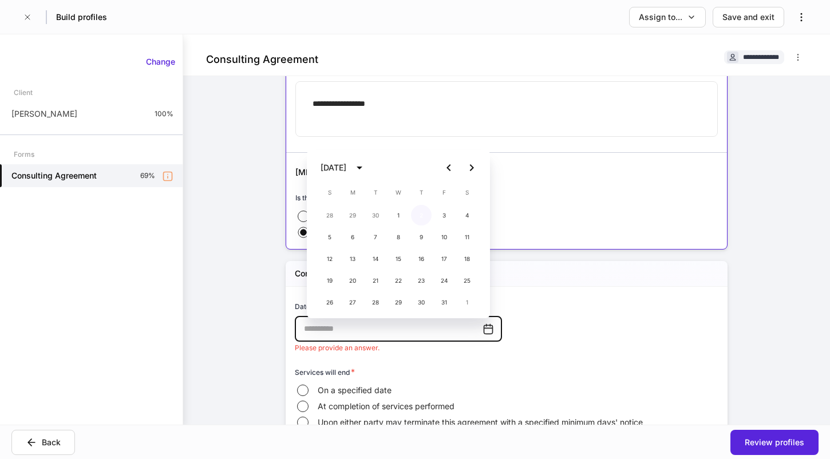
click at [422, 215] on button "2" at bounding box center [421, 215] width 21 height 21
type input "**********"
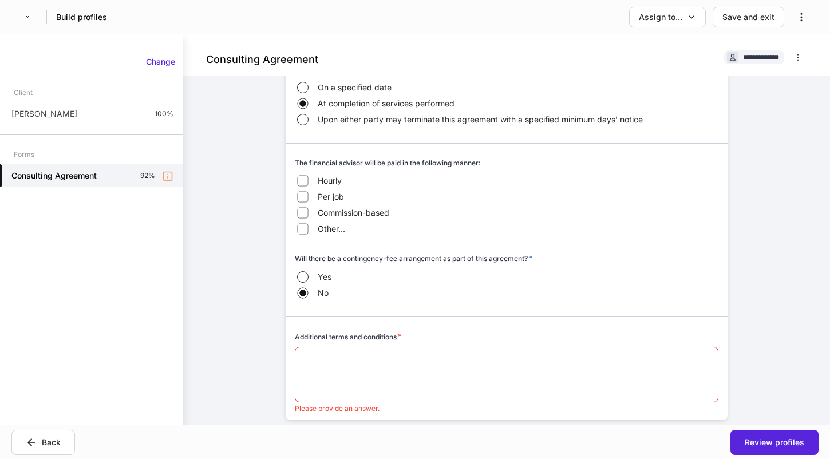
scroll to position [594, 0]
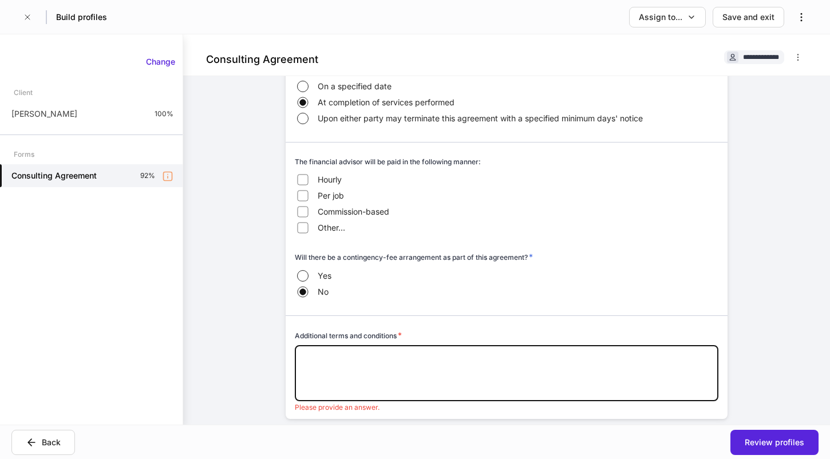
click at [330, 366] on textarea at bounding box center [506, 373] width 407 height 37
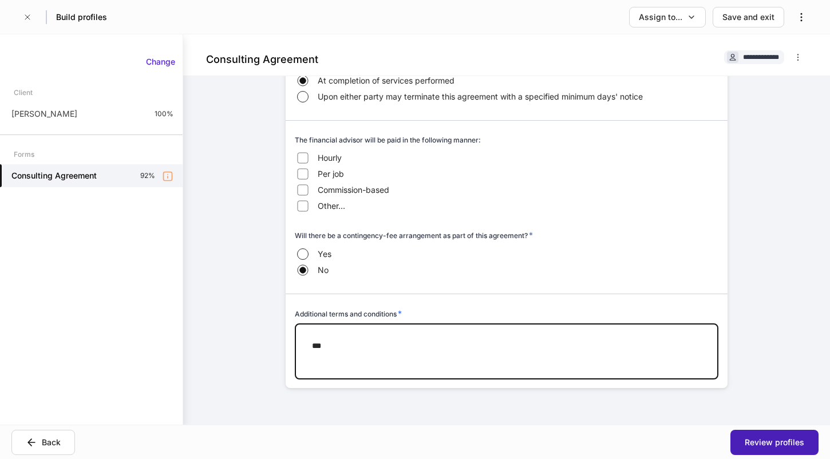
type textarea "**"
click at [764, 446] on div "Review profiles" at bounding box center [774, 442] width 60 height 11
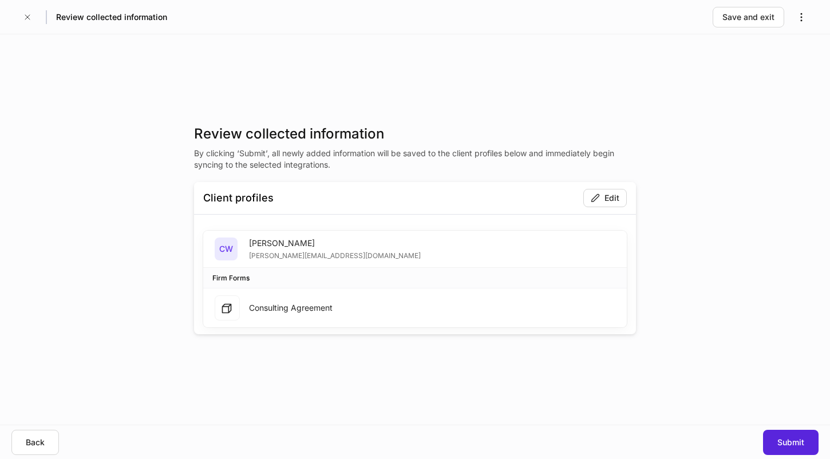
click at [536, 244] on div "CW Courtney Webb webb.courtney11@gmail.com" at bounding box center [414, 249] width 423 height 37
click at [545, 311] on div "Consulting Agreement" at bounding box center [414, 307] width 423 height 39
click at [23, 439] on button "Back" at bounding box center [34, 442] width 47 height 25
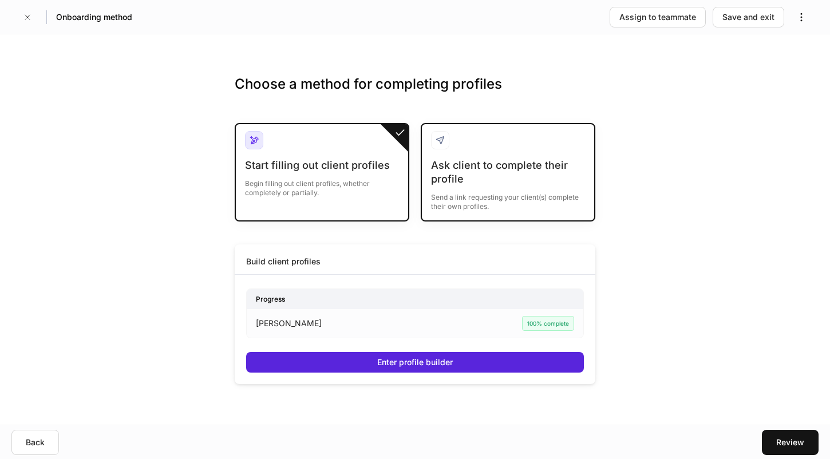
click at [475, 195] on div "Send a link requesting your client(s) complete their own profiles." at bounding box center [508, 198] width 154 height 25
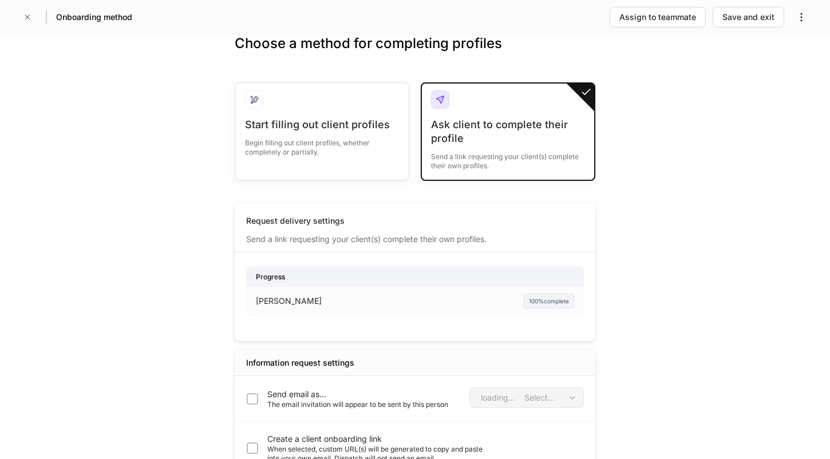
scroll to position [50, 0]
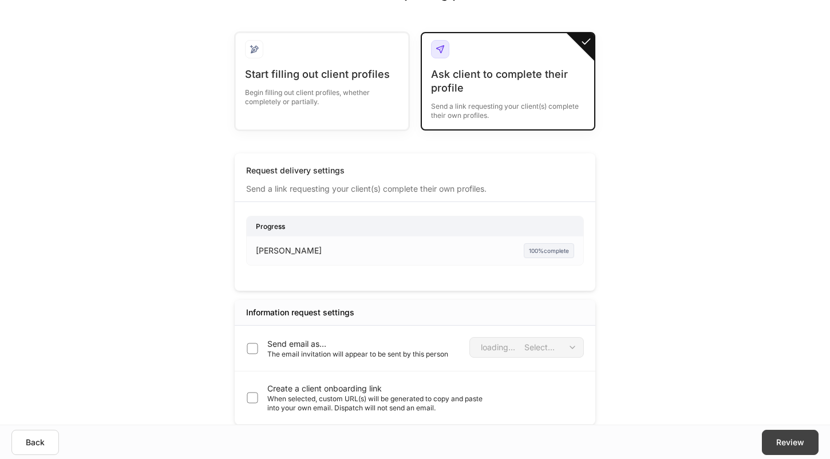
click at [795, 440] on div "Review" at bounding box center [790, 442] width 28 height 11
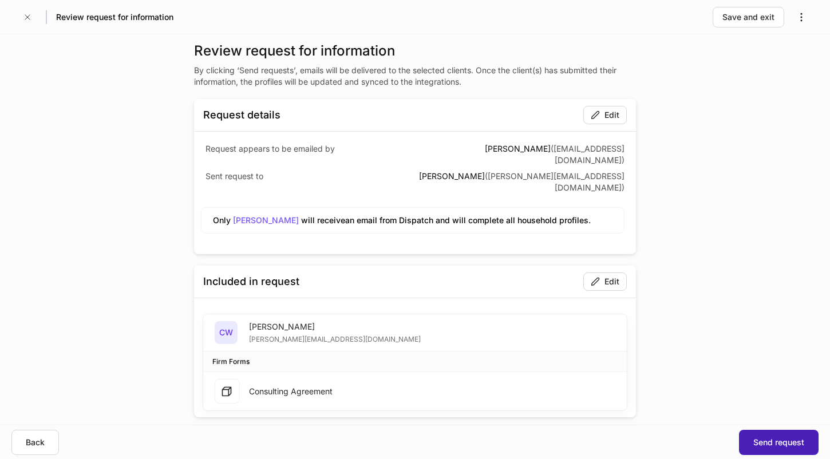
click at [790, 442] on div "Send request" at bounding box center [778, 442] width 51 height 11
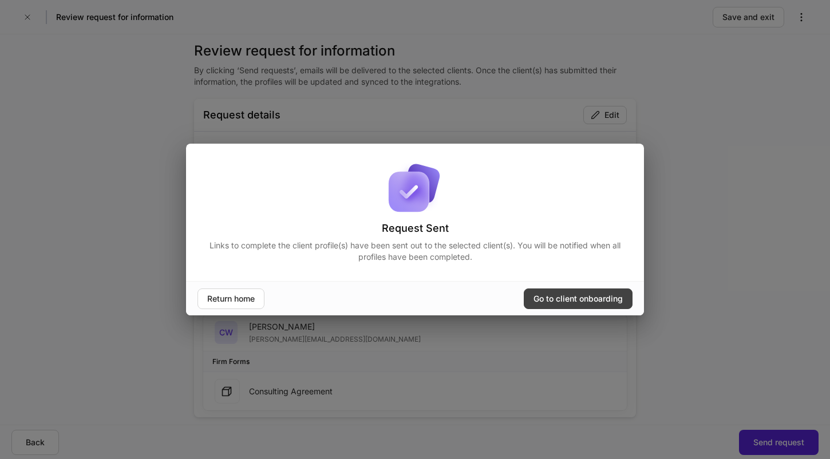
click at [606, 298] on div "Go to client onboarding" at bounding box center [577, 298] width 89 height 11
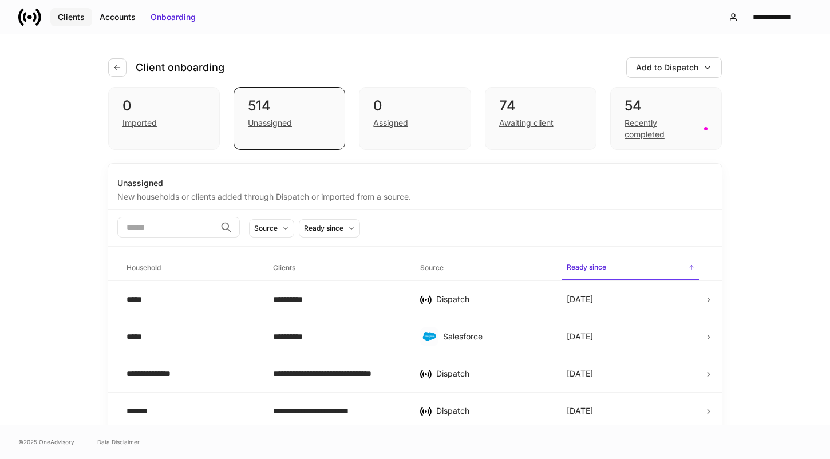
click at [69, 14] on div "Clients" at bounding box center [71, 16] width 27 height 11
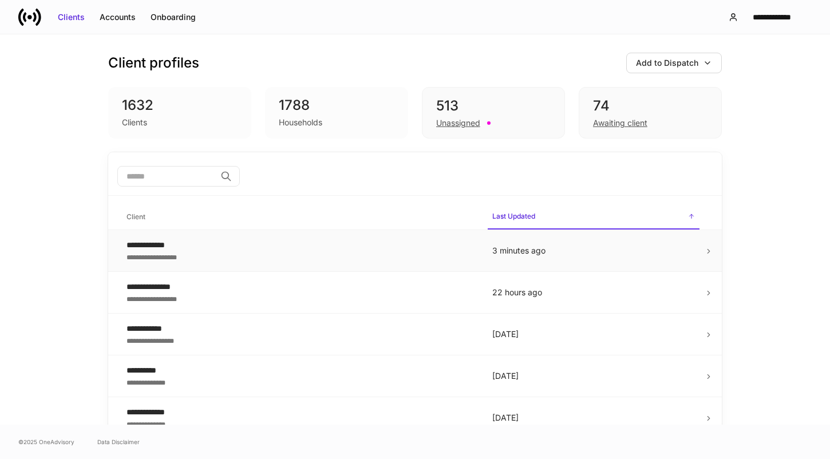
click at [204, 260] on div "**********" at bounding box center [299, 256] width 347 height 11
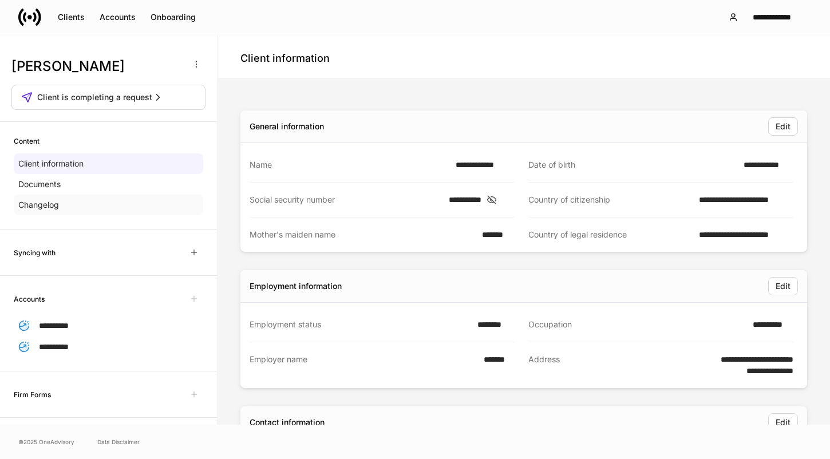
click at [101, 196] on div "Changelog" at bounding box center [108, 205] width 189 height 21
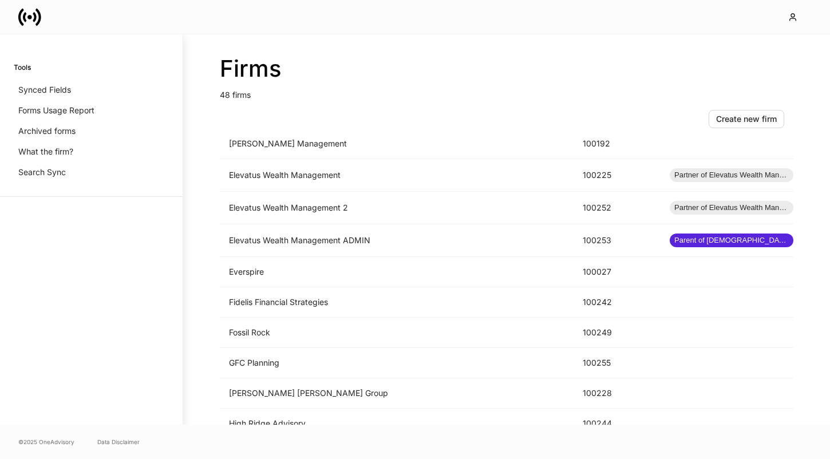
scroll to position [667, 0]
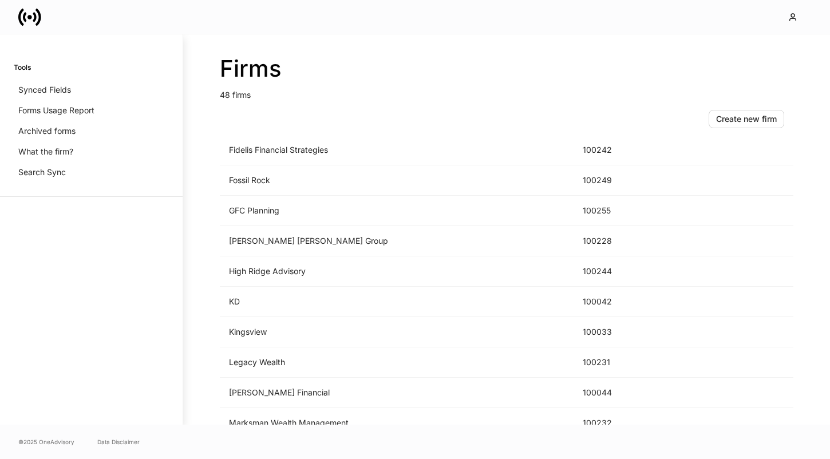
scroll to position [871, 0]
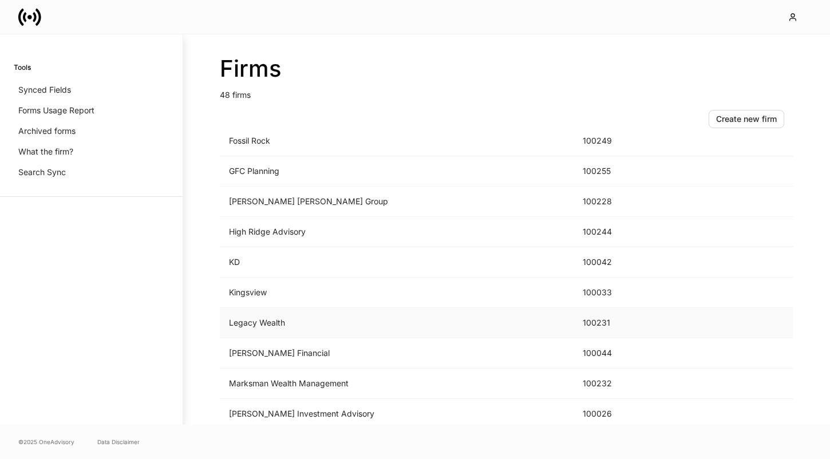
click at [336, 327] on td "Legacy Wealth" at bounding box center [397, 323] width 354 height 30
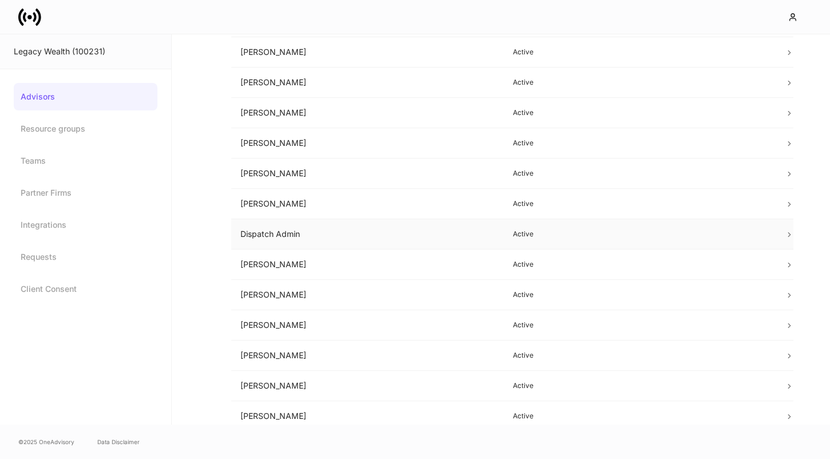
click at [356, 229] on td "Dispatch Admin" at bounding box center [367, 234] width 272 height 30
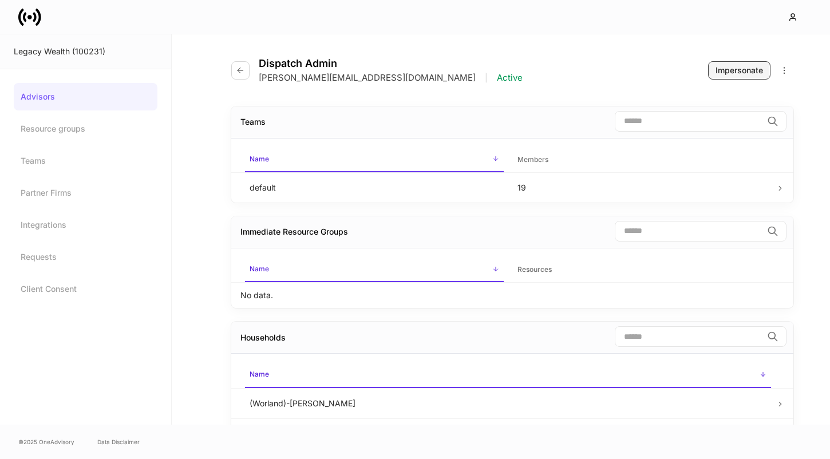
click at [726, 72] on div "Impersonate" at bounding box center [738, 70] width 47 height 11
